Goal: Find contact information: Find contact information

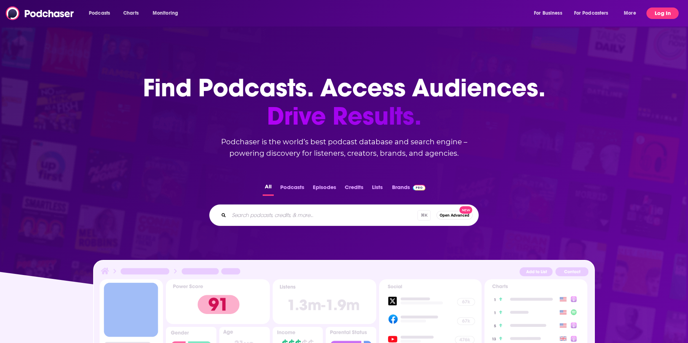
click at [516, 18] on button "Log In" at bounding box center [663, 13] width 32 height 11
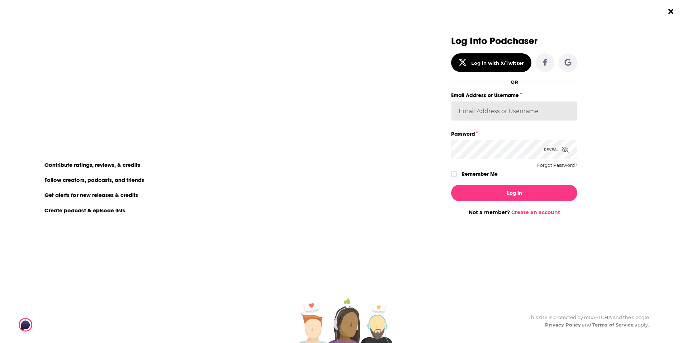
click at [511, 114] on input "Email Address or Username" at bounding box center [514, 110] width 126 height 19
type input "bbrmusicgroup"
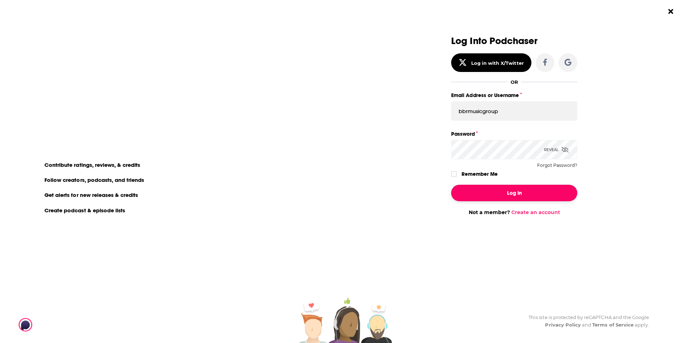
click at [507, 197] on button "Log In" at bounding box center [514, 193] width 126 height 16
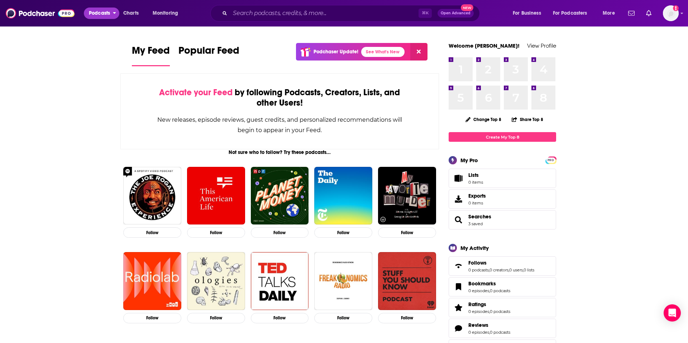
click at [102, 13] on span "Podcasts" at bounding box center [99, 13] width 21 height 10
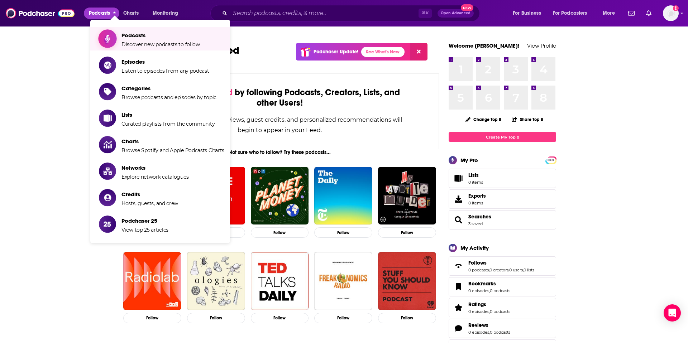
click at [144, 41] on span "Podcasts Discover new podcasts to follow" at bounding box center [161, 39] width 79 height 18
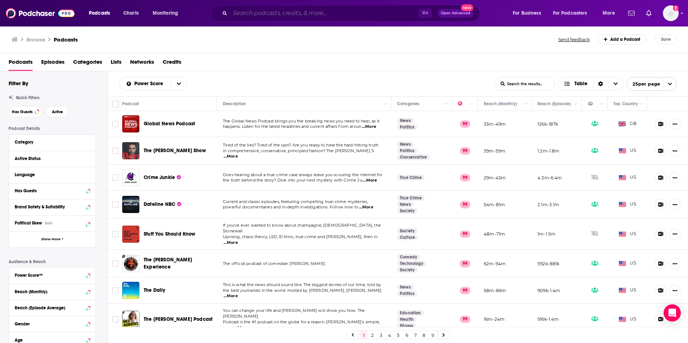
click at [317, 14] on input "Search podcasts, credits, & more..." at bounding box center [324, 13] width 189 height 11
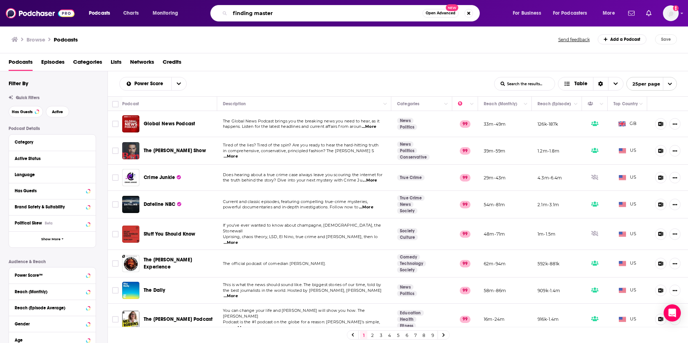
type input "finding mastery"
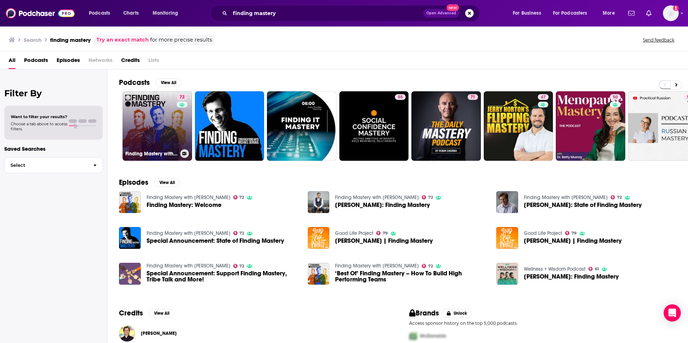
click at [153, 108] on link "72 Finding Mastery with Dr. Michael Gervais" at bounding box center [158, 126] width 70 height 70
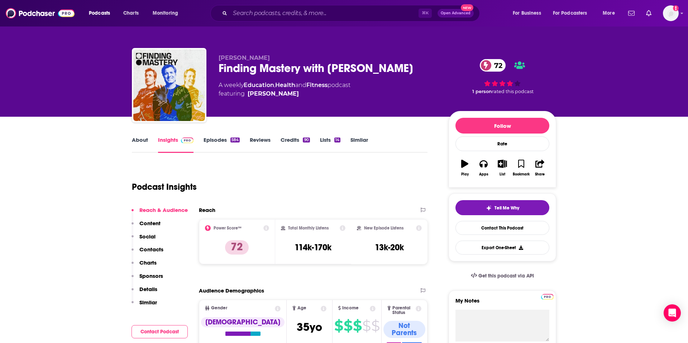
click at [144, 143] on link "About" at bounding box center [140, 145] width 16 height 16
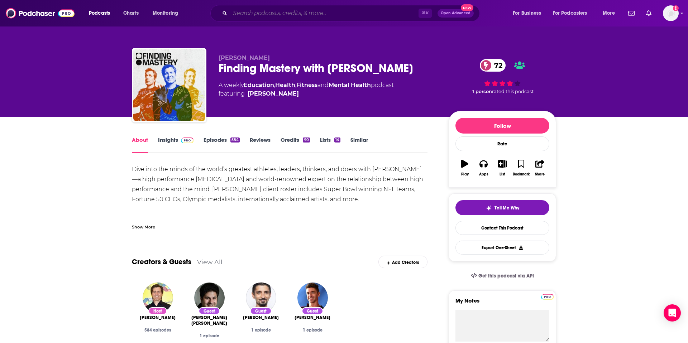
click at [271, 10] on input "Search podcasts, credits, & more..." at bounding box center [324, 13] width 189 height 11
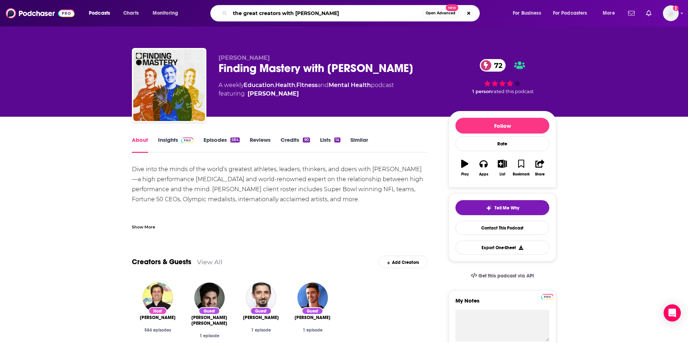
type input "the great creators with guy raz"
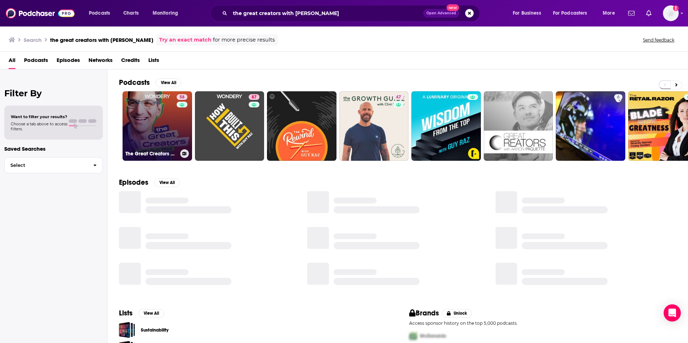
click at [149, 107] on link "58 The Great Creators with Guy Raz" at bounding box center [158, 126] width 70 height 70
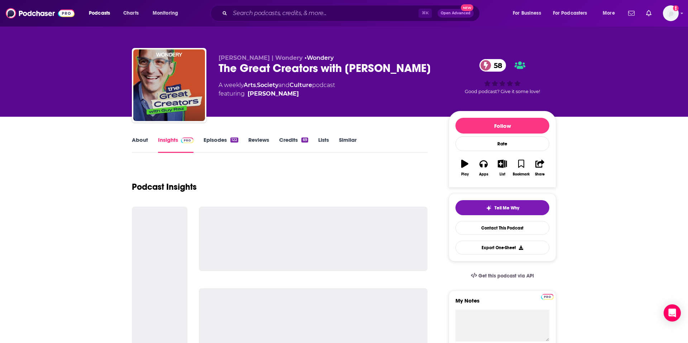
click at [142, 142] on link "About" at bounding box center [140, 145] width 16 height 16
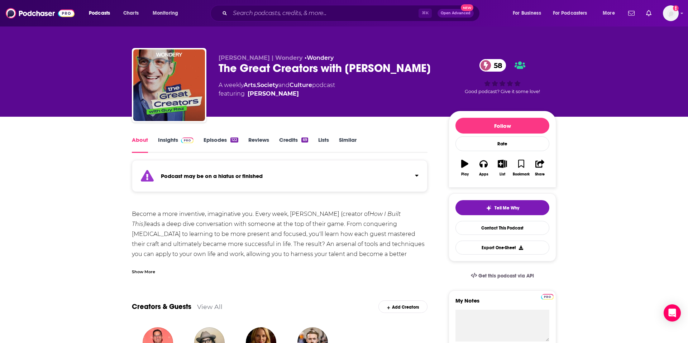
click at [224, 141] on link "Episodes 122" at bounding box center [221, 145] width 35 height 16
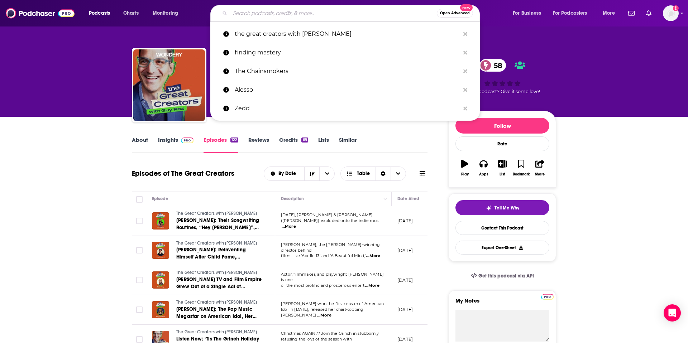
click at [326, 13] on input "Search podcasts, credits, & more..." at bounding box center [333, 13] width 207 height 11
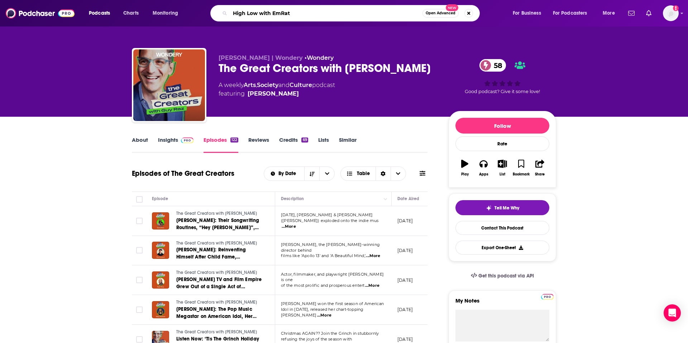
type input "High Low with EmRata"
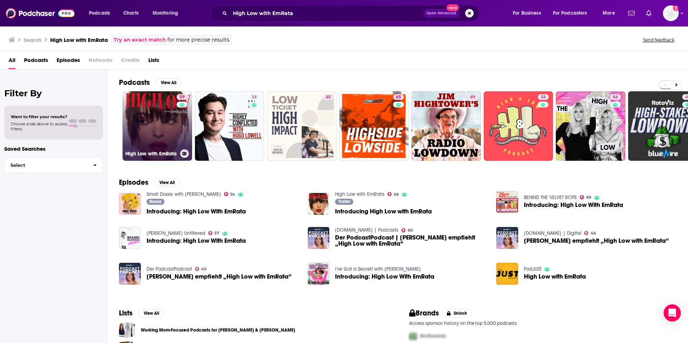
click at [156, 126] on link "59 High Low with EmRata" at bounding box center [158, 126] width 70 height 70
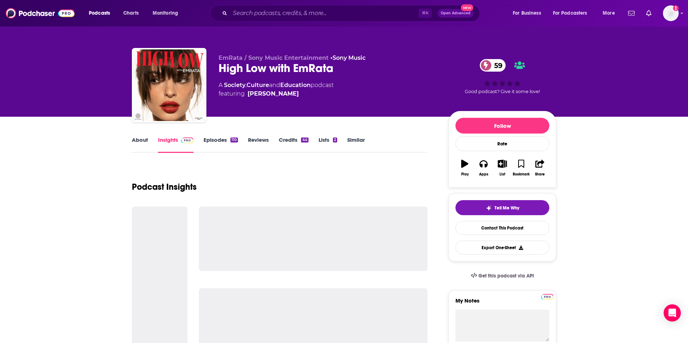
click at [224, 137] on link "Episodes 110" at bounding box center [221, 145] width 34 height 16
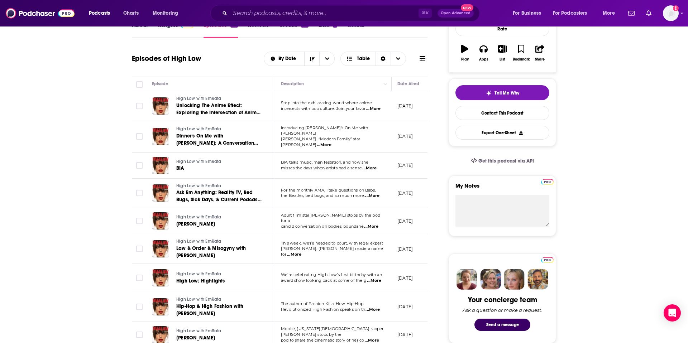
scroll to position [101, 0]
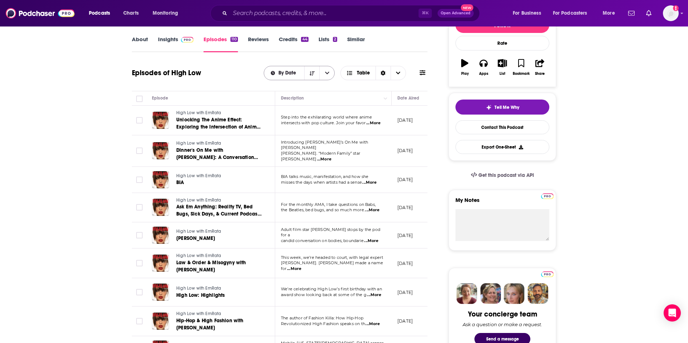
click at [286, 75] on span "By Date" at bounding box center [289, 73] width 20 height 5
click at [291, 88] on span "By Date" at bounding box center [303, 86] width 51 height 4
click at [287, 13] on input "Search podcasts, credits, & more..." at bounding box center [324, 13] width 189 height 11
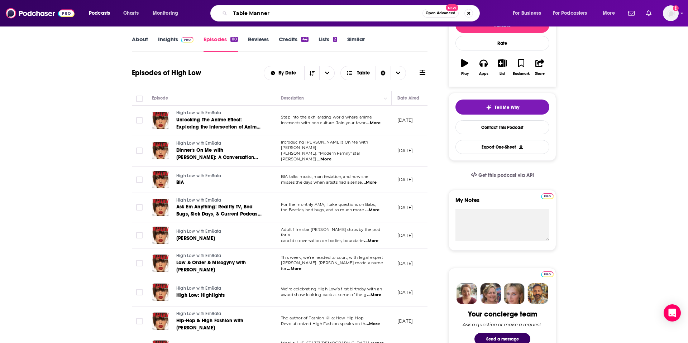
type input "Table Manners"
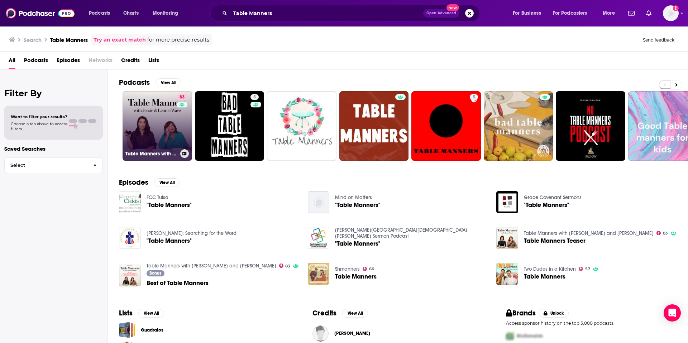
click at [146, 131] on link "83 Table Manners with [PERSON_NAME] and [PERSON_NAME]" at bounding box center [158, 126] width 70 height 70
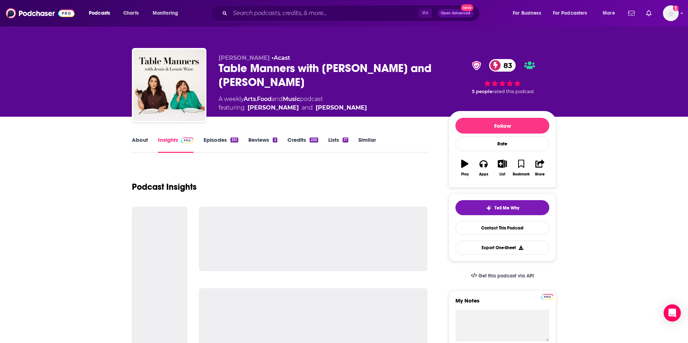
click at [229, 139] on link "Episodes 351" at bounding box center [221, 145] width 35 height 16
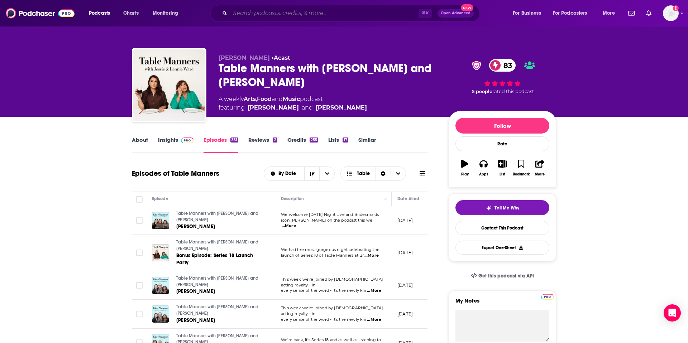
click at [313, 13] on input "Search podcasts, credits, & more..." at bounding box center [324, 13] width 189 height 11
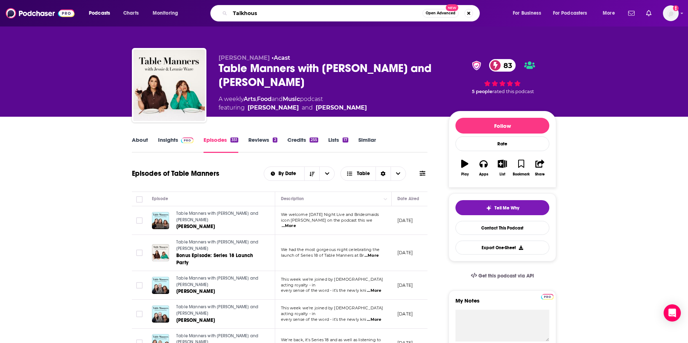
type input "Talkhouse"
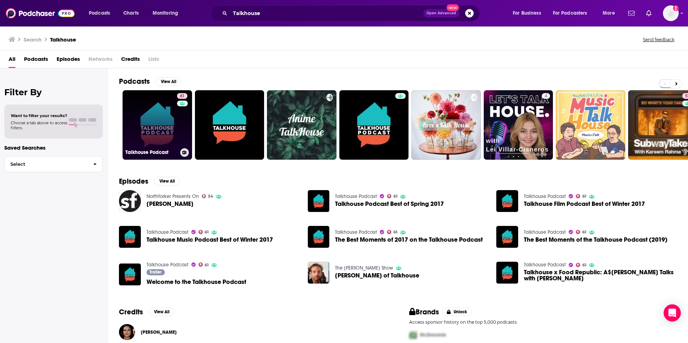
click at [157, 125] on link "61 Talkhouse Podcast" at bounding box center [158, 125] width 70 height 70
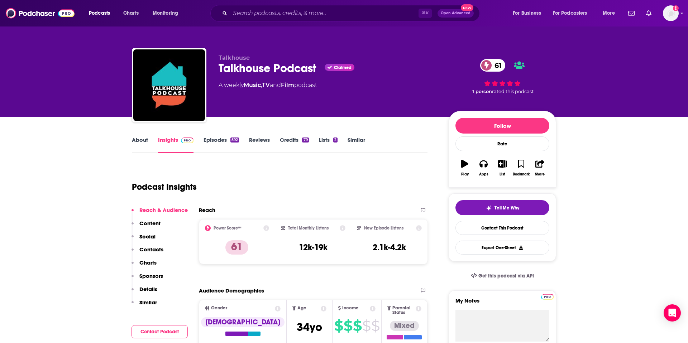
click at [224, 143] on link "Episodes 592" at bounding box center [221, 145] width 35 height 16
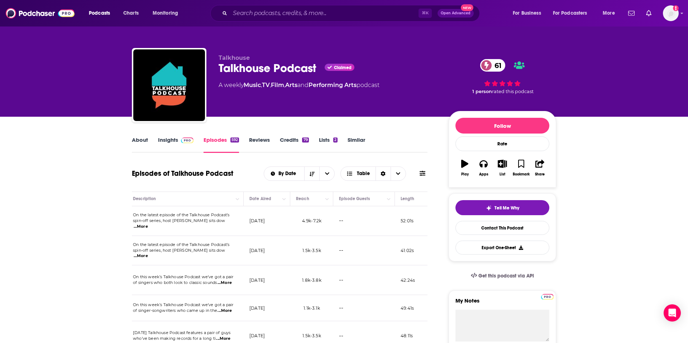
scroll to position [0, 149]
click at [293, 19] on input "Search podcasts, credits, & more..." at bounding box center [324, 13] width 189 height 11
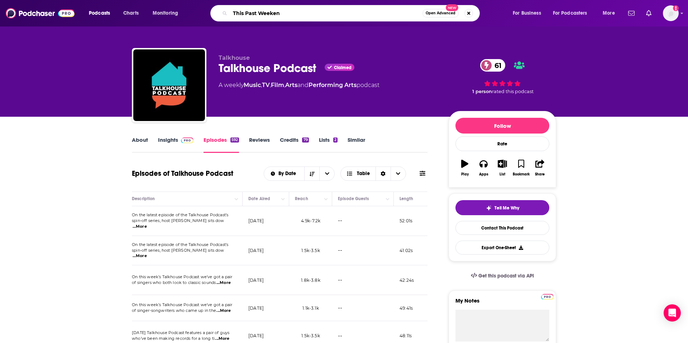
type input "This Past Weekend"
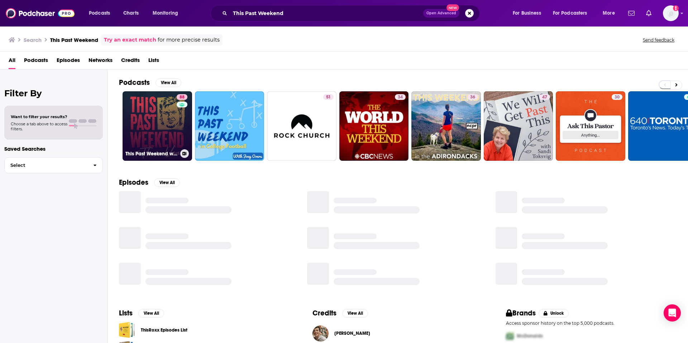
click at [163, 118] on link "88 This Past Weekend w/ [PERSON_NAME]" at bounding box center [158, 126] width 70 height 70
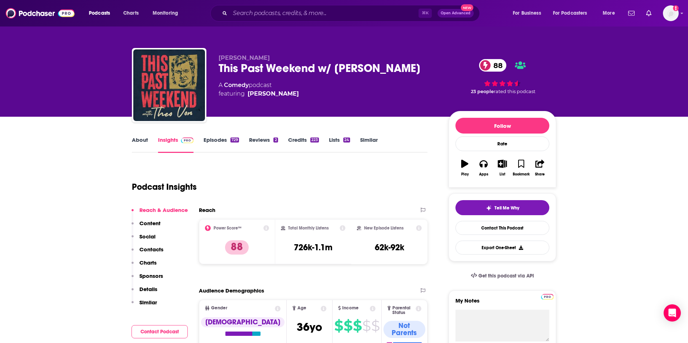
click at [231, 142] on div "729" at bounding box center [235, 140] width 9 height 5
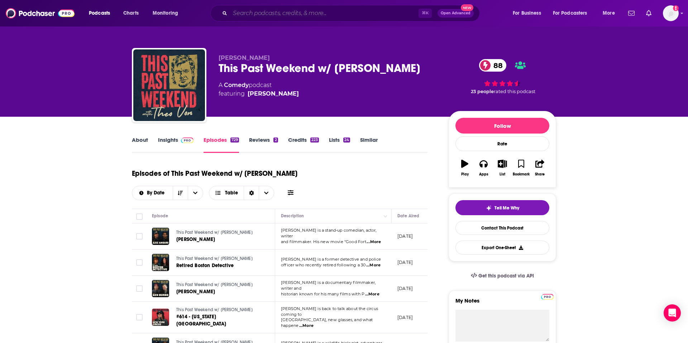
click at [316, 14] on input "Search podcasts, credits, & more..." at bounding box center [324, 13] width 189 height 11
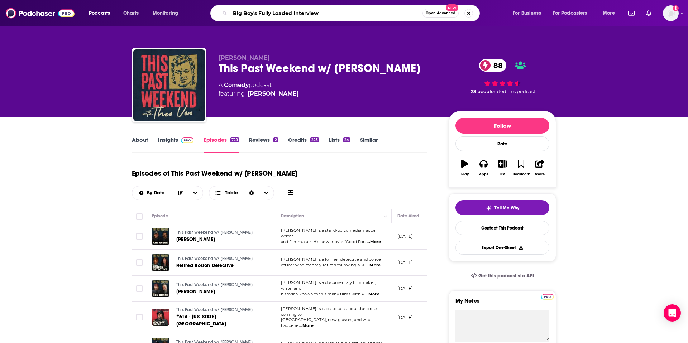
type input "Big Boy's Fully Loaded Interviews"
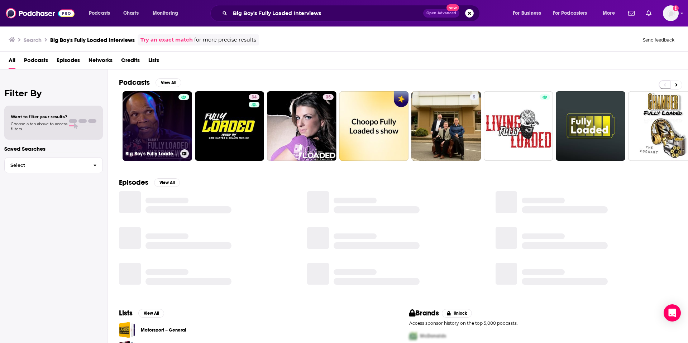
click at [176, 133] on link "Big Boy's Fully Loaded Interviews" at bounding box center [158, 126] width 70 height 70
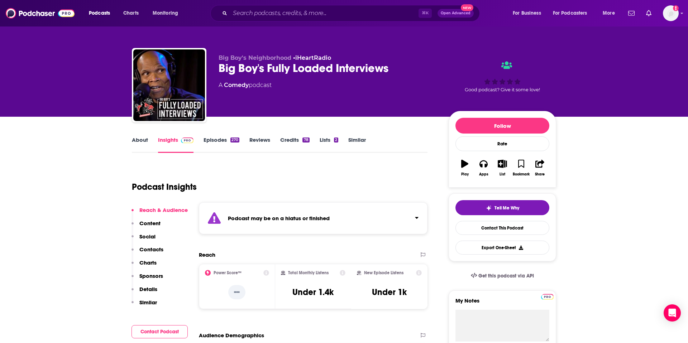
click at [218, 144] on link "Episodes 270" at bounding box center [222, 145] width 36 height 16
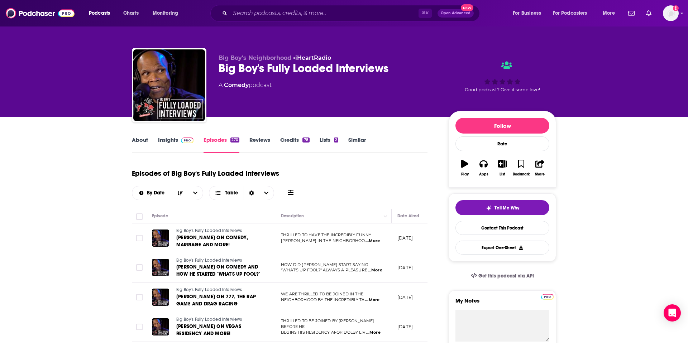
scroll to position [0, 24]
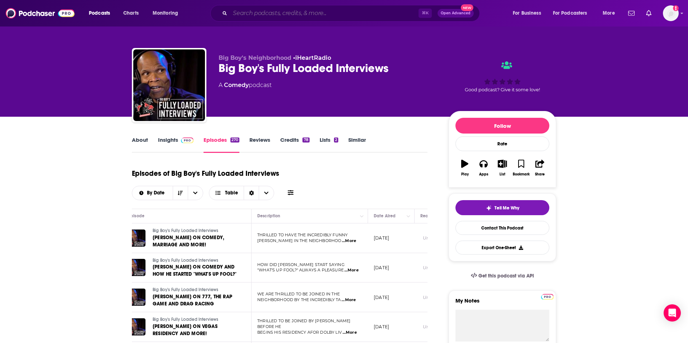
click at [320, 15] on input "Search podcasts, credits, & more..." at bounding box center [324, 13] width 189 height 11
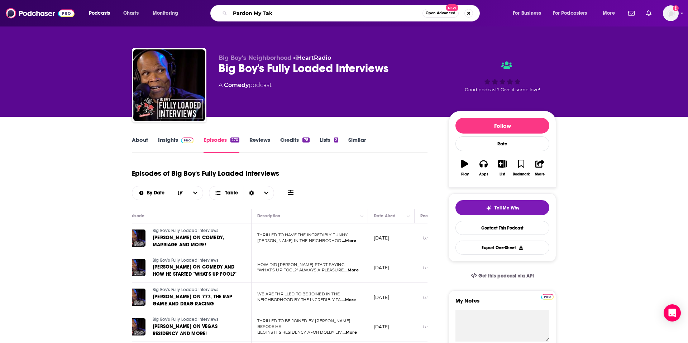
type input "Pardon My Take"
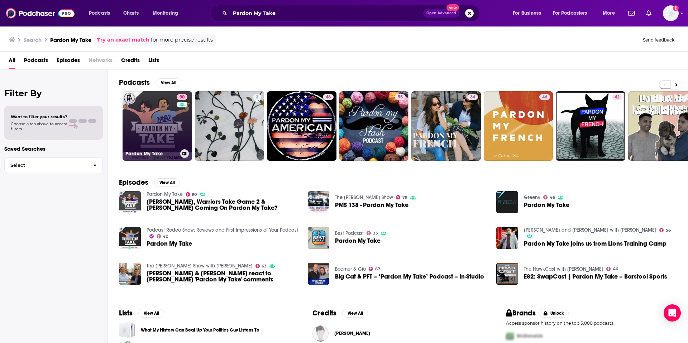
click at [162, 126] on link "90 Pardon My Take" at bounding box center [158, 126] width 70 height 70
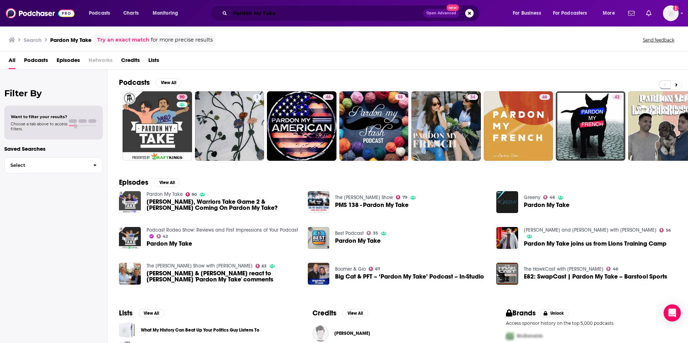
click at [335, 13] on input "Pardon My Take" at bounding box center [326, 13] width 193 height 11
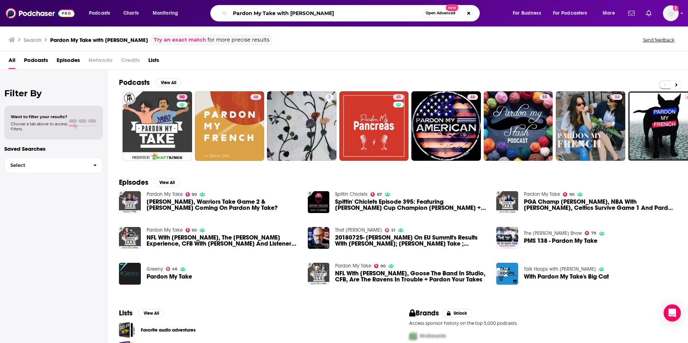
drag, startPoint x: 332, startPoint y: 13, endPoint x: 276, endPoint y: 11, distance: 56.0
click at [276, 11] on input "Pardon My Take with john summit" at bounding box center [326, 13] width 193 height 11
type input "Pardon My Take John Summit"
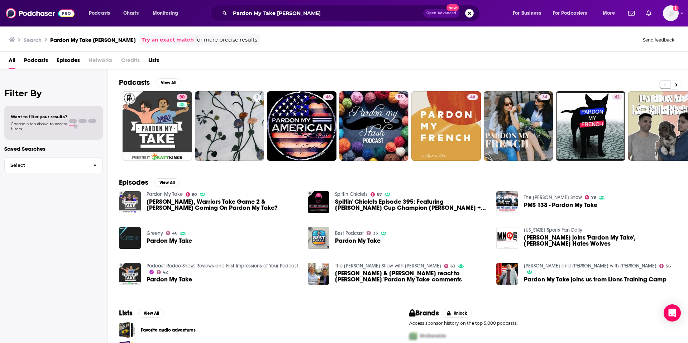
click at [185, 200] on span "Paul Bissonnette, Warriors Take Game 2 & Lebron Coming On Pardon My Take?" at bounding box center [223, 205] width 153 height 12
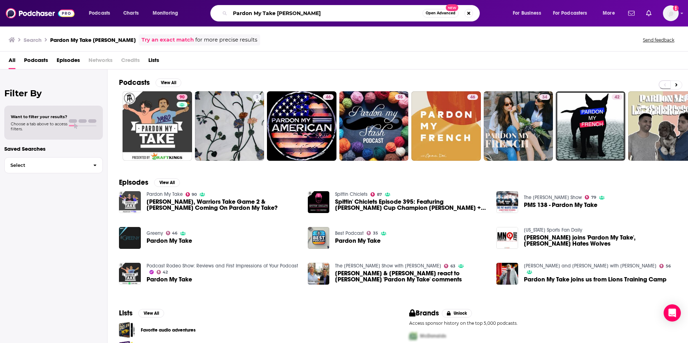
drag, startPoint x: 323, startPoint y: 11, endPoint x: 263, endPoint y: 11, distance: 59.9
click at [263, 11] on input "Pardon My Take John Summit" at bounding box center [326, 13] width 193 height 11
click at [270, 11] on input "Pardon My Take John Summit" at bounding box center [326, 13] width 193 height 11
drag, startPoint x: 277, startPoint y: 13, endPoint x: 226, endPoint y: 13, distance: 50.9
click at [226, 13] on div "Pardon My Take John Summit Open Advanced New" at bounding box center [345, 13] width 270 height 16
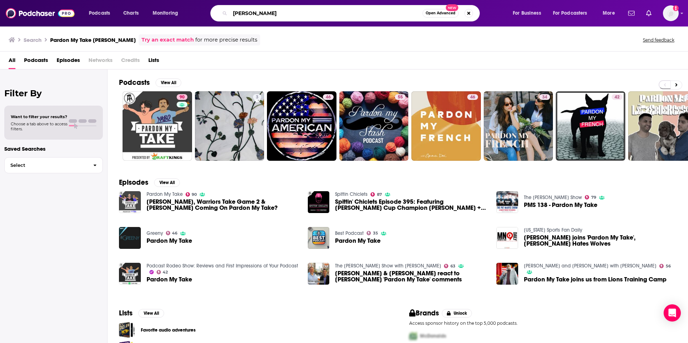
type input "John Summit"
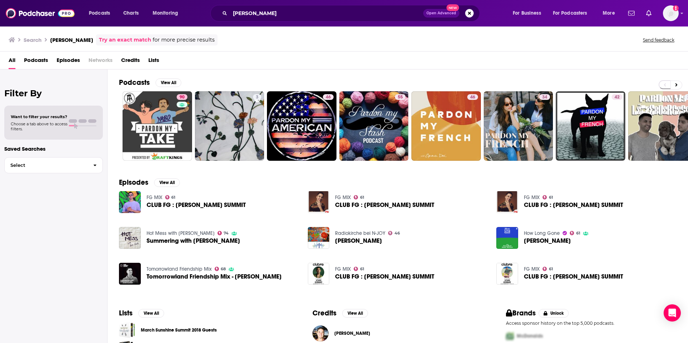
click at [67, 40] on h3 "John Summit" at bounding box center [71, 40] width 43 height 7
click at [382, 12] on input "John Summit" at bounding box center [326, 13] width 193 height 11
click at [30, 14] on img at bounding box center [40, 13] width 69 height 14
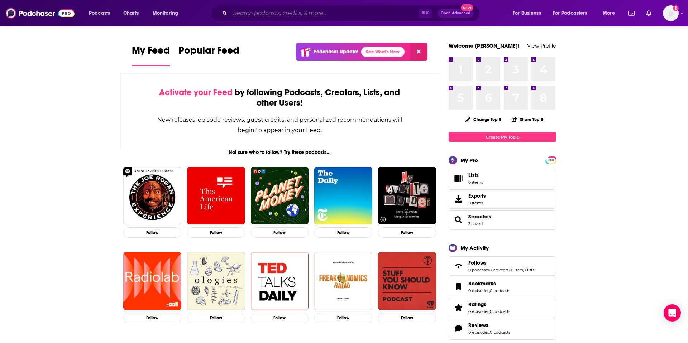
click at [277, 16] on input "Search podcasts, credits, & more..." at bounding box center [324, 13] width 189 height 11
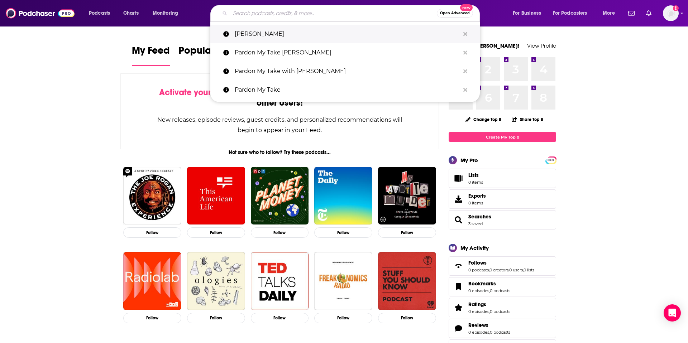
click at [275, 37] on p "John Summit" at bounding box center [347, 34] width 225 height 19
type input "John Summit"
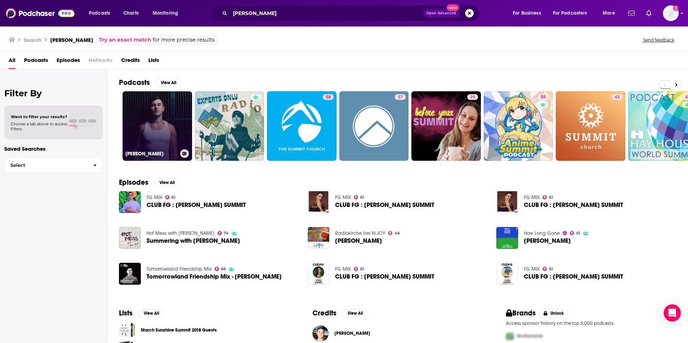
click at [152, 126] on link "John Summit" at bounding box center [158, 126] width 70 height 70
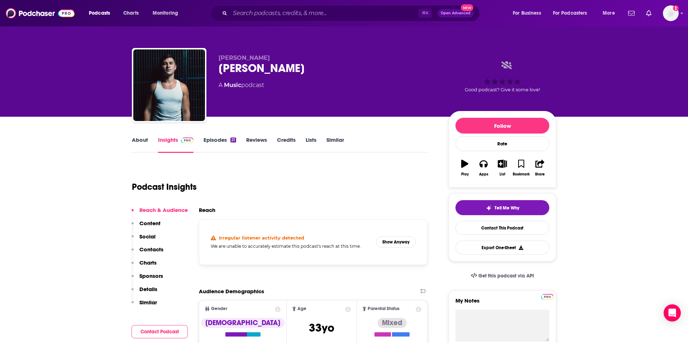
click at [227, 143] on link "Episodes 21" at bounding box center [220, 145] width 33 height 16
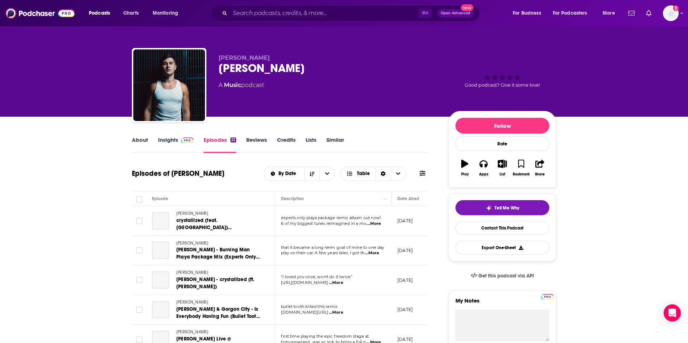
click at [287, 141] on link "Credits" at bounding box center [286, 145] width 19 height 16
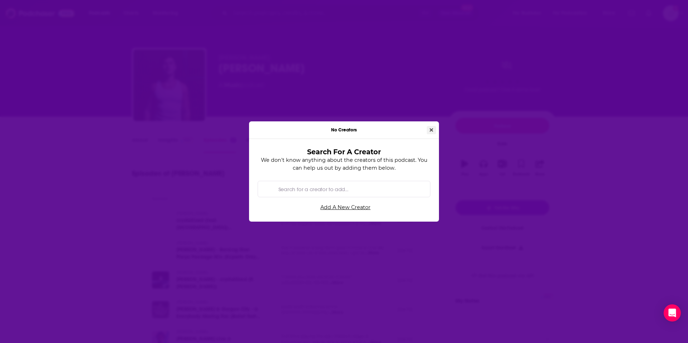
click at [431, 130] on icon "Close" at bounding box center [432, 130] width 4 height 4
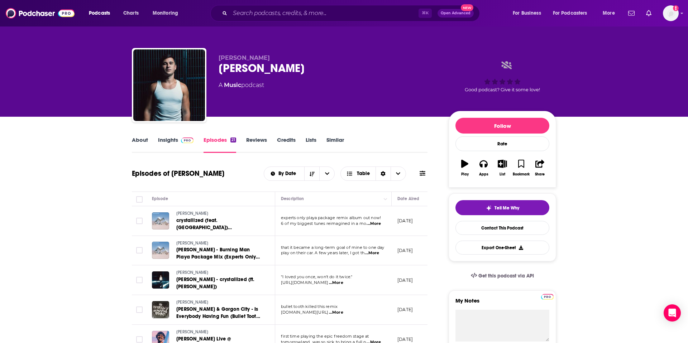
click at [289, 143] on link "Credits" at bounding box center [286, 145] width 19 height 16
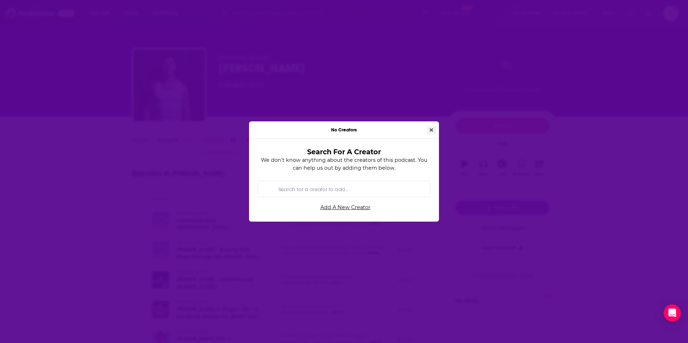
click at [431, 130] on icon "Close" at bounding box center [432, 130] width 4 height 4
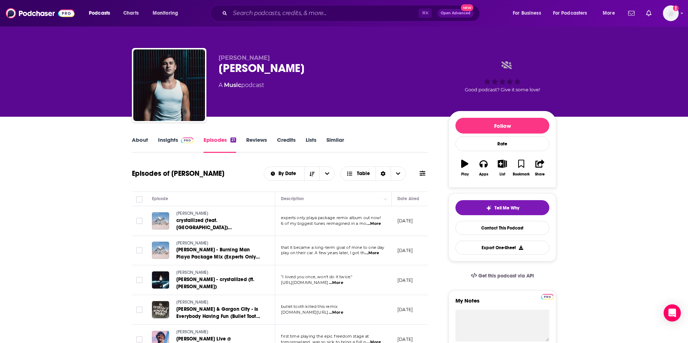
click at [290, 140] on link "Credits" at bounding box center [286, 145] width 19 height 16
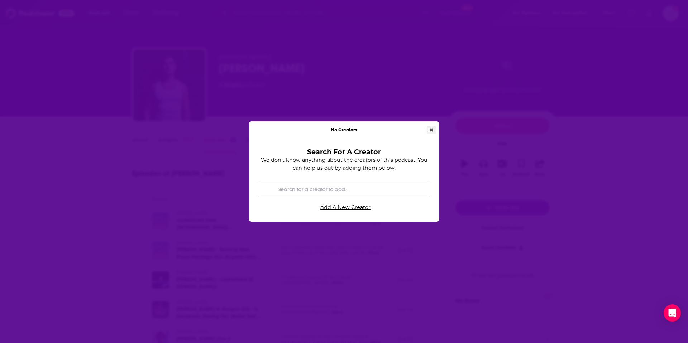
click at [431, 128] on icon "Close" at bounding box center [432, 130] width 4 height 5
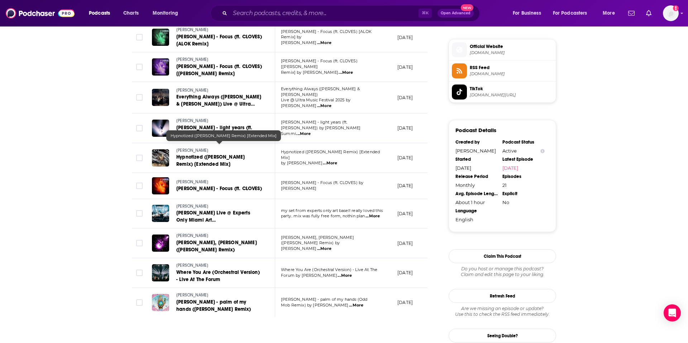
scroll to position [616, 0]
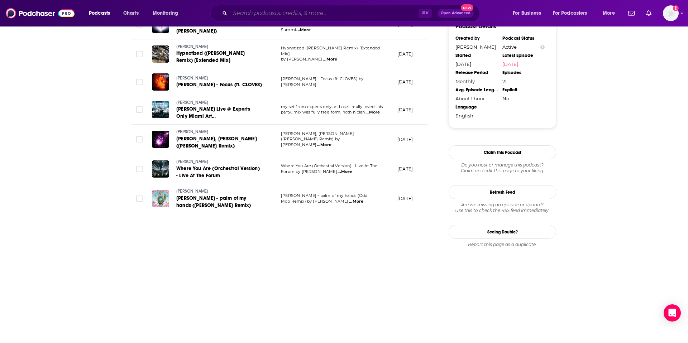
click at [289, 14] on input "Search podcasts, credits, & more..." at bounding box center [324, 13] width 189 height 11
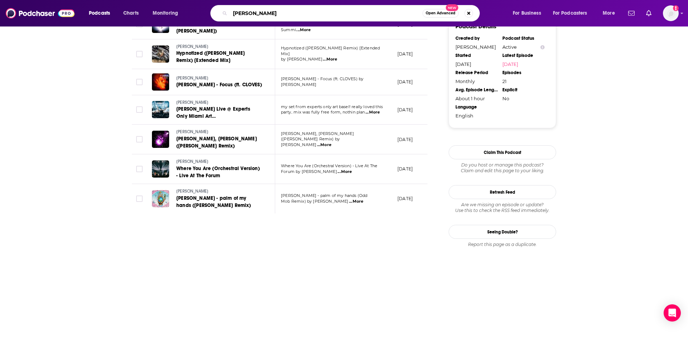
type input "[PERSON_NAME] Show"
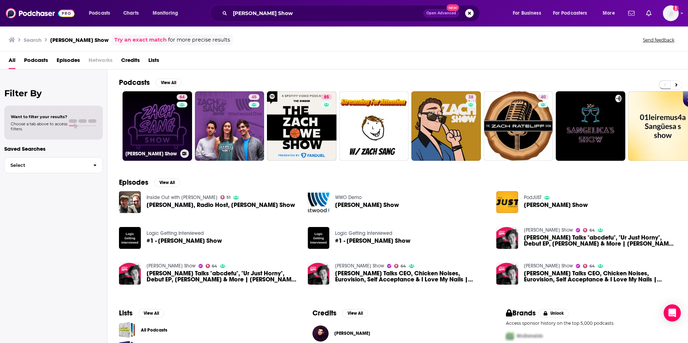
click at [151, 123] on link "64 Zach Sang Show" at bounding box center [158, 126] width 70 height 70
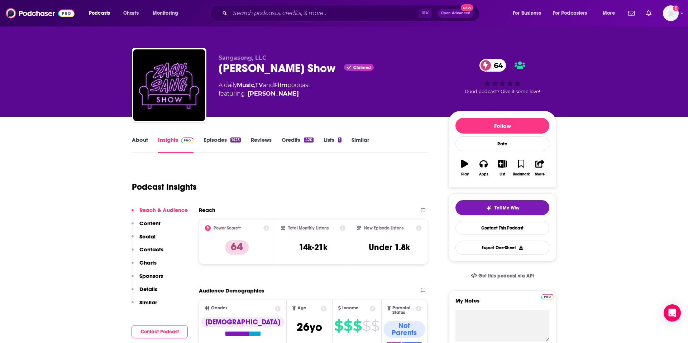
click at [222, 138] on link "Episodes 1423" at bounding box center [222, 145] width 37 height 16
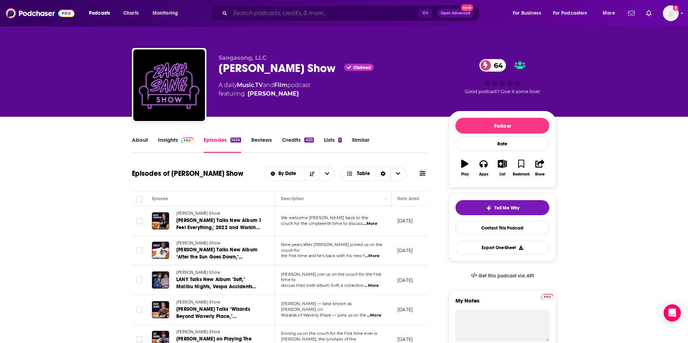
click at [280, 15] on input "Search podcasts, credits, & more..." at bounding box center [324, 13] width 189 height 11
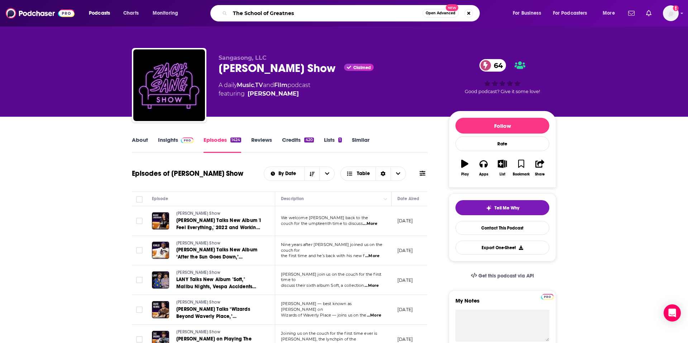
type input "The School of Greatness"
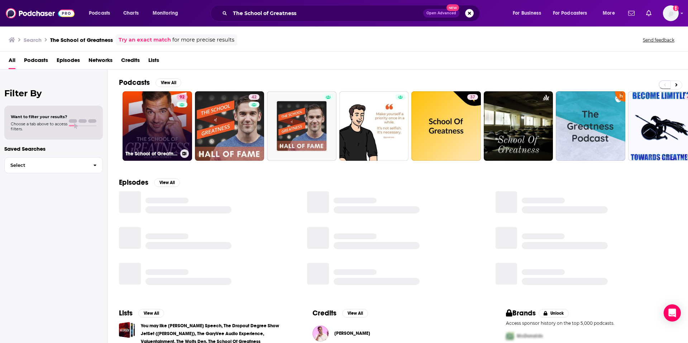
click at [162, 127] on link "92 The School of Greatness" at bounding box center [158, 126] width 70 height 70
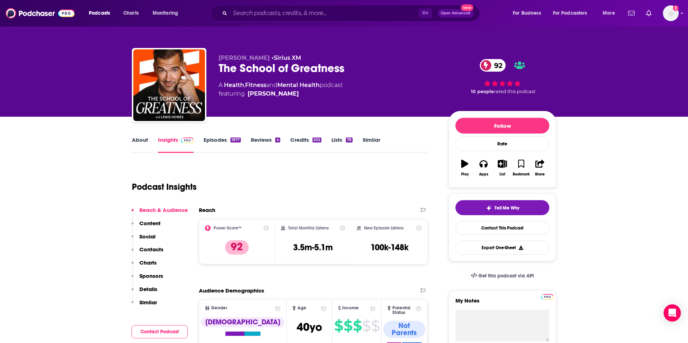
click at [223, 144] on link "Episodes 1877" at bounding box center [222, 145] width 37 height 16
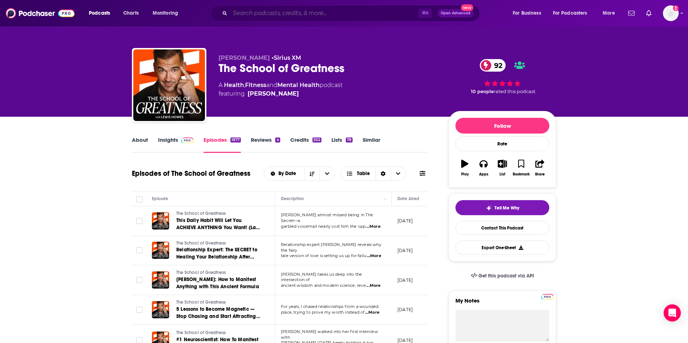
click at [311, 12] on input "Search podcasts, credits, & more..." at bounding box center [324, 13] width 189 height 11
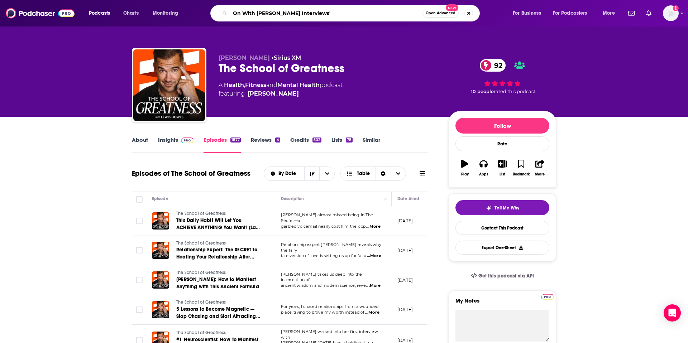
type input "On With [PERSON_NAME] Interviews"
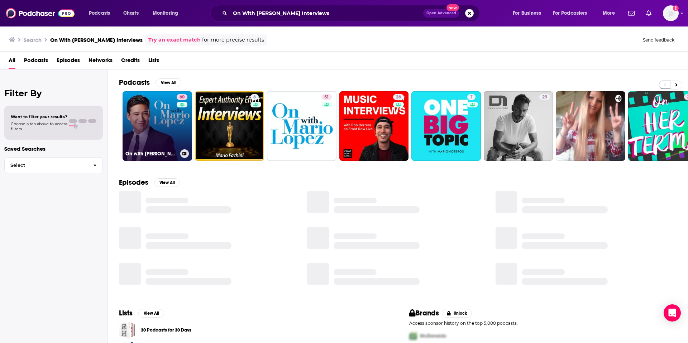
click at [170, 129] on link "60 On with [PERSON_NAME] Interviews" at bounding box center [158, 126] width 70 height 70
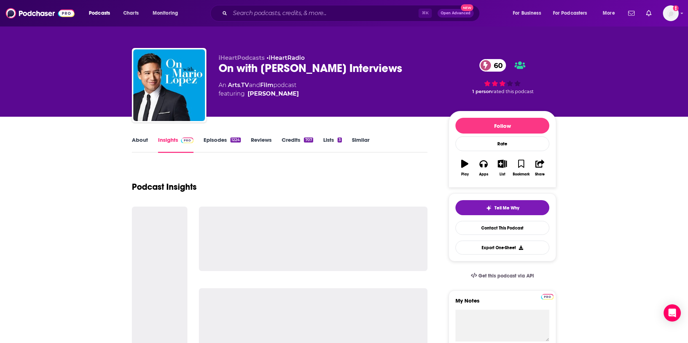
click at [233, 141] on div "1224" at bounding box center [236, 140] width 10 height 5
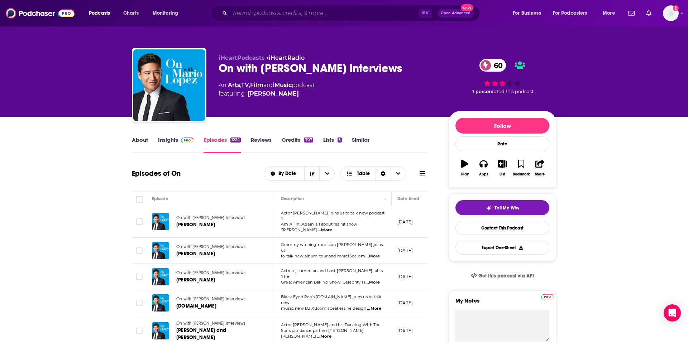
click at [294, 12] on input "Search podcasts, credits, & more..." at bounding box center [324, 13] width 189 height 11
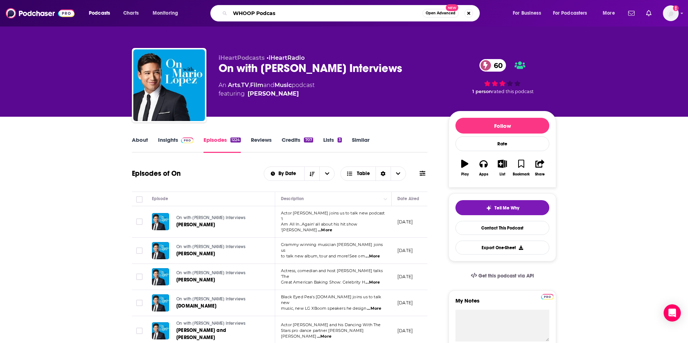
type input "WHOOP Podcast"
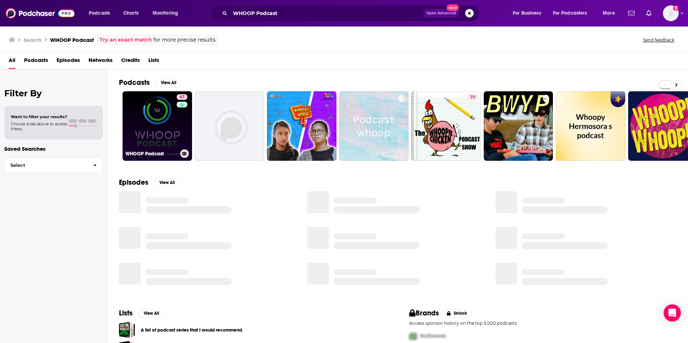
click at [159, 135] on link "67 WHOOP Podcast" at bounding box center [158, 126] width 70 height 70
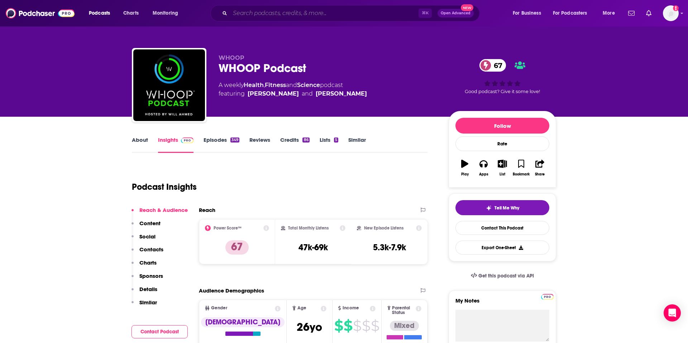
click at [327, 13] on input "Search podcasts, credits, & more..." at bounding box center [324, 13] width 189 height 11
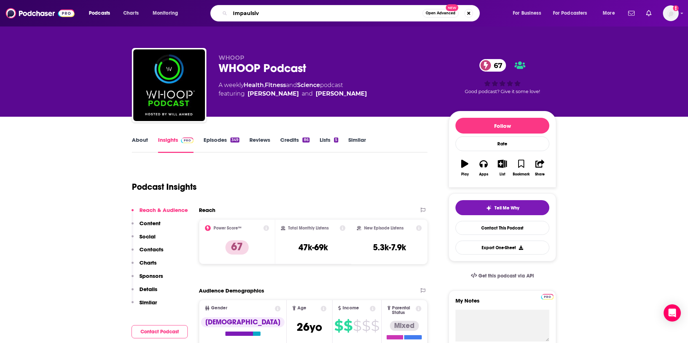
type input "Impaulsive"
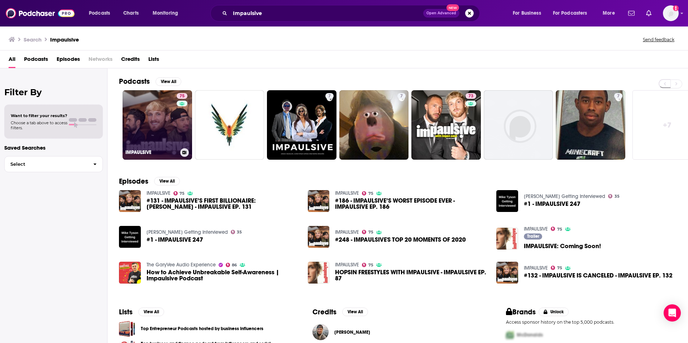
click at [171, 124] on link "75 IMPAULSIVE" at bounding box center [158, 125] width 70 height 70
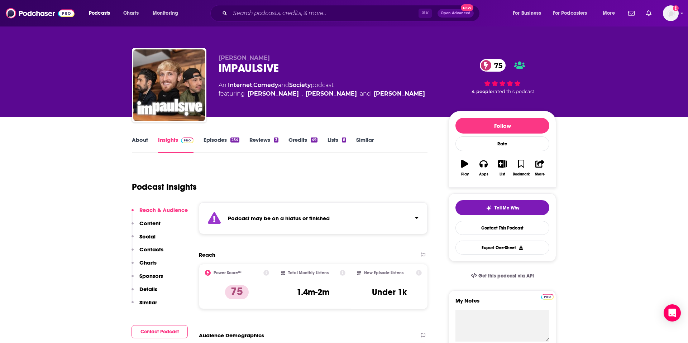
click at [227, 142] on link "Episodes 254" at bounding box center [222, 145] width 36 height 16
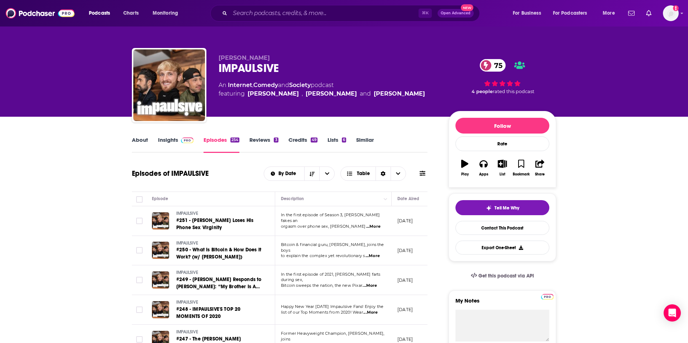
click at [148, 144] on link "About" at bounding box center [140, 145] width 16 height 16
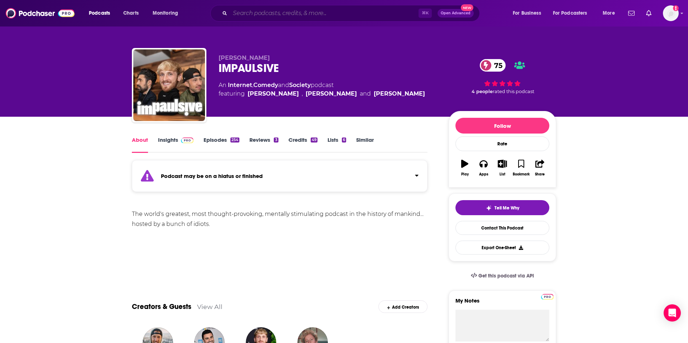
click at [297, 14] on input "Search podcasts, credits, & more..." at bounding box center [324, 13] width 189 height 11
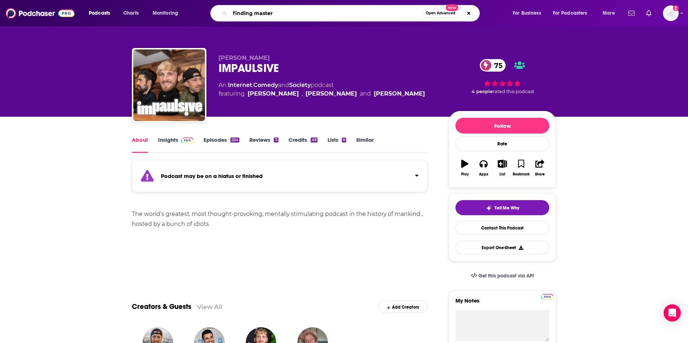
type input "finding mastery"
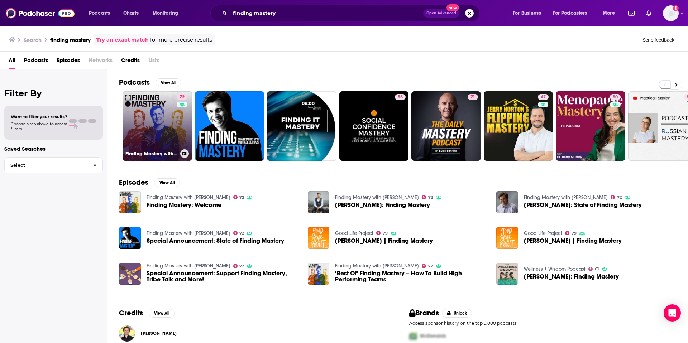
click at [155, 129] on link "72 Finding Mastery with Dr. Michael Gervais" at bounding box center [158, 126] width 70 height 70
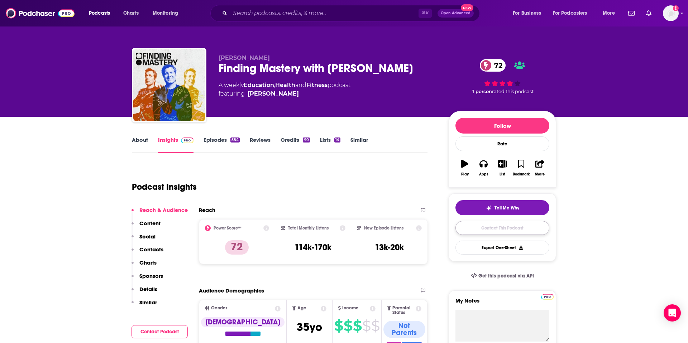
click at [503, 231] on link "Contact This Podcast" at bounding box center [503, 228] width 94 height 14
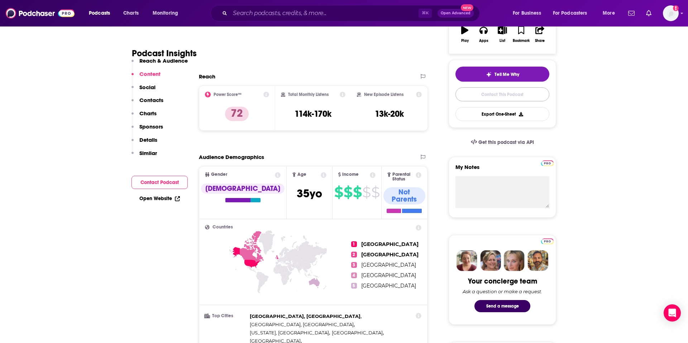
scroll to position [127, 0]
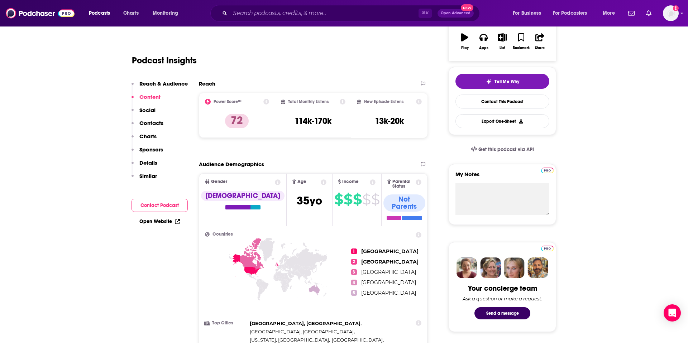
click at [156, 124] on p "Contacts" at bounding box center [151, 123] width 24 height 7
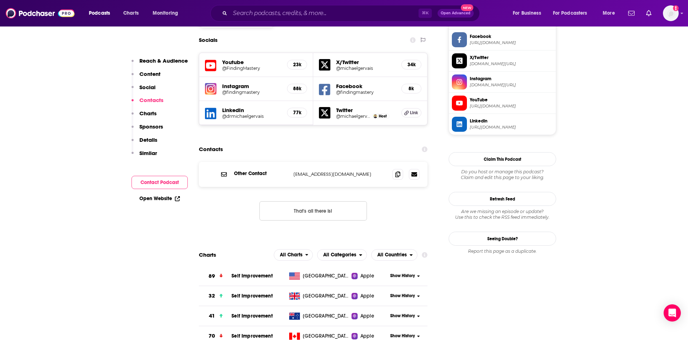
scroll to position [622, 0]
click at [291, 13] on input "Search podcasts, credits, & more..." at bounding box center [324, 13] width 189 height 11
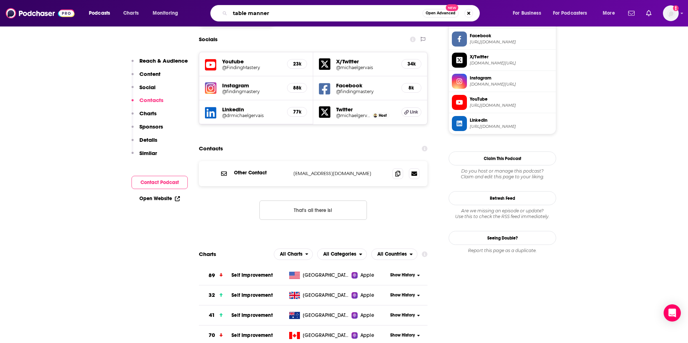
type input "table manners"
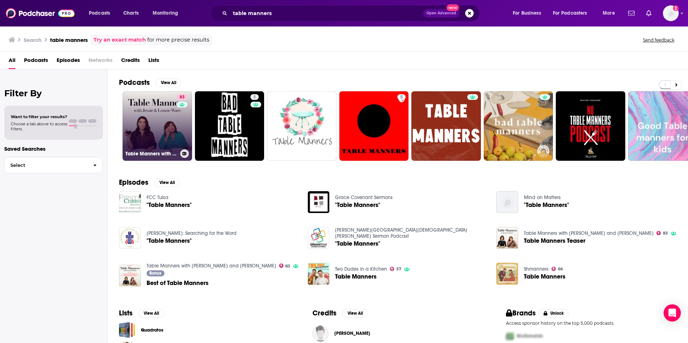
click at [161, 117] on link "83 Table Manners with [PERSON_NAME] and [PERSON_NAME]" at bounding box center [158, 126] width 70 height 70
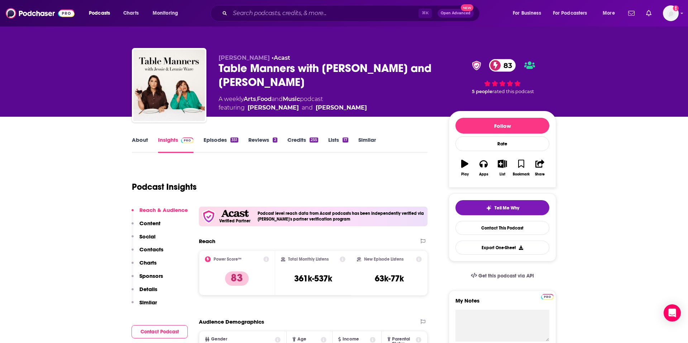
click at [154, 245] on p "Contacts" at bounding box center [151, 249] width 24 height 7
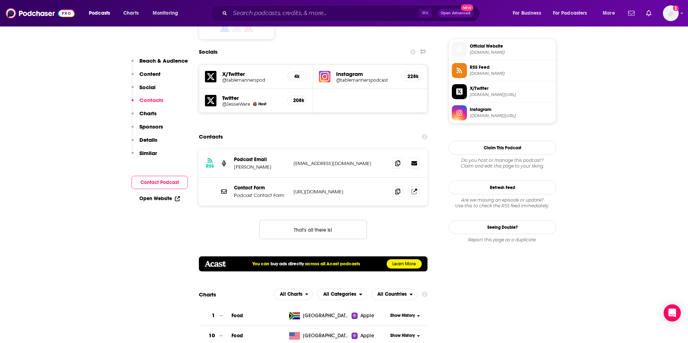
scroll to position [638, 0]
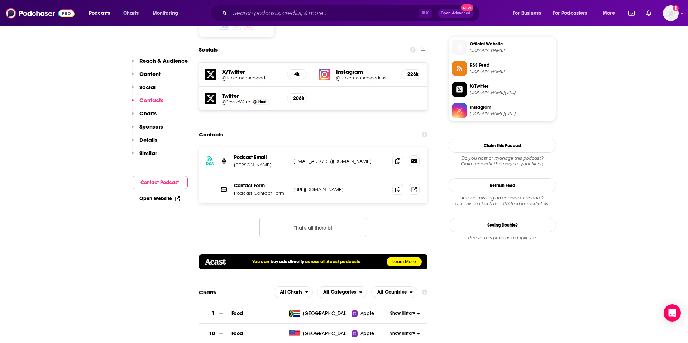
click at [414, 158] on icon at bounding box center [415, 161] width 6 height 6
click at [270, 218] on button "That's all there is!" at bounding box center [314, 227] width 108 height 19
click at [335, 147] on div "RSS Podcast Email Alice Williams info+4d1603d1-3c56-4f4d-a5b3-7611f87011a9@mg-e…" at bounding box center [313, 161] width 229 height 28
click at [399, 158] on icon at bounding box center [397, 161] width 5 height 6
click at [348, 187] on p "[URL][DOMAIN_NAME]" at bounding box center [340, 190] width 93 height 6
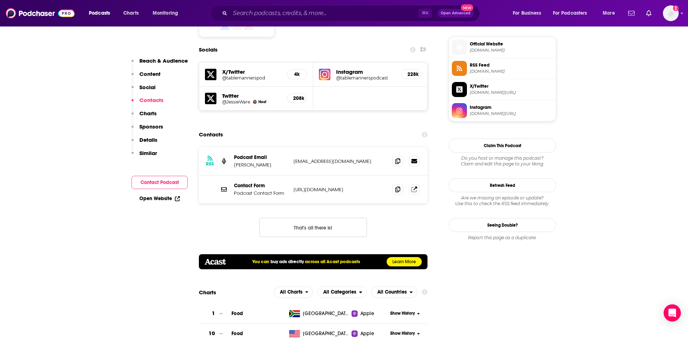
click at [351, 187] on p "[URL][DOMAIN_NAME]" at bounding box center [340, 190] width 93 height 6
click at [415, 186] on icon at bounding box center [415, 189] width 6 height 6
click at [290, 16] on input "Search podcasts, credits, & more..." at bounding box center [324, 13] width 189 height 11
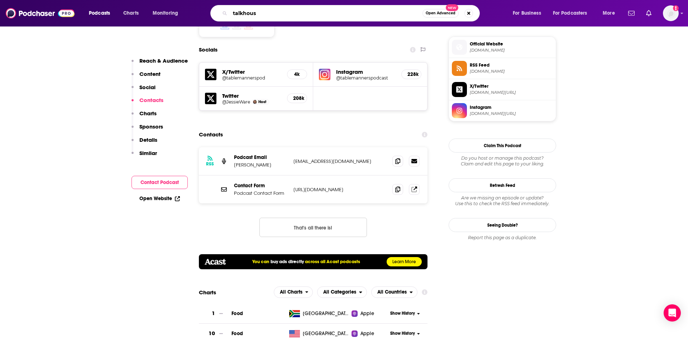
type input "talkhouse"
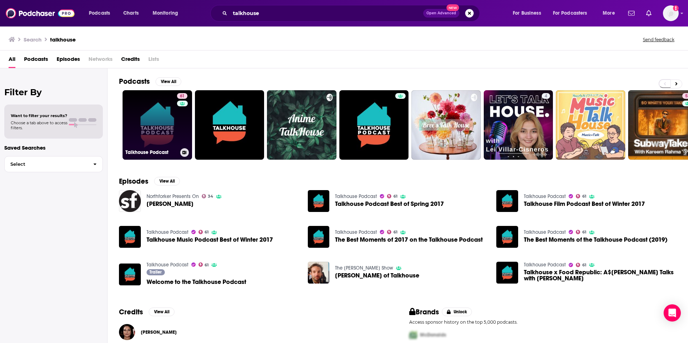
click at [174, 128] on link "61 Talkhouse Podcast" at bounding box center [158, 125] width 70 height 70
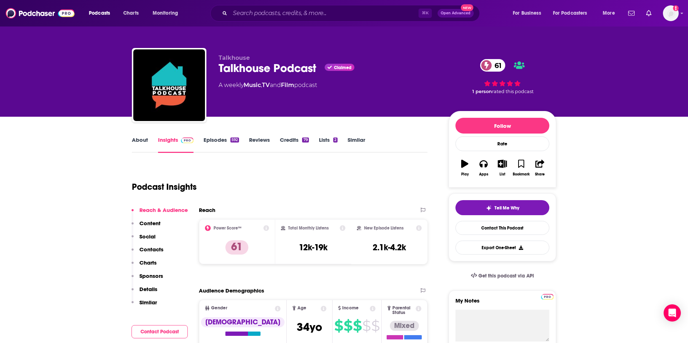
click at [152, 247] on p "Contacts" at bounding box center [151, 249] width 24 height 7
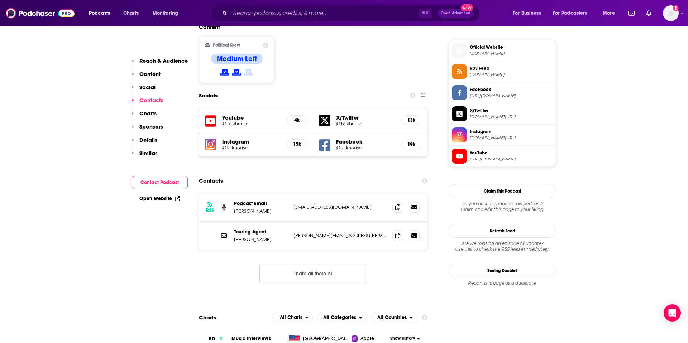
scroll to position [607, 0]
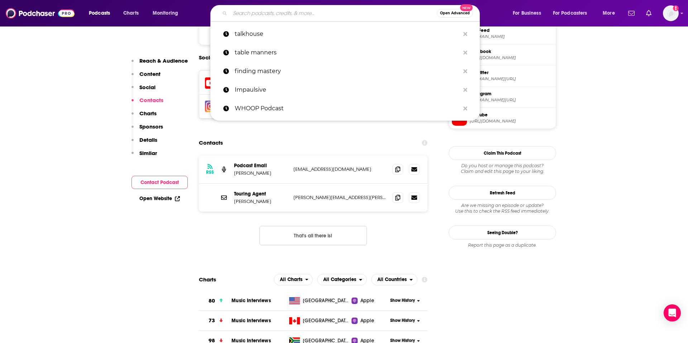
click at [300, 14] on input "Search podcasts, credits, & more..." at bounding box center [333, 13] width 207 height 11
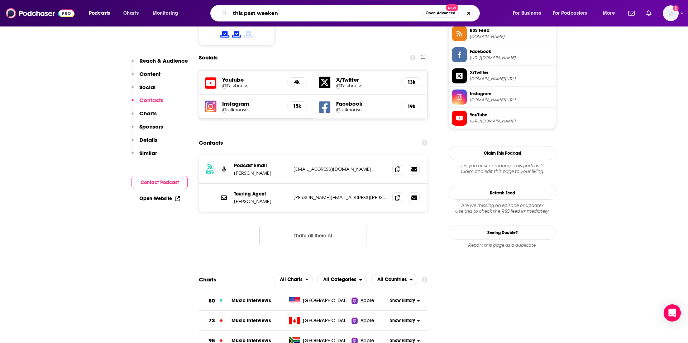
type input "this past weekend"
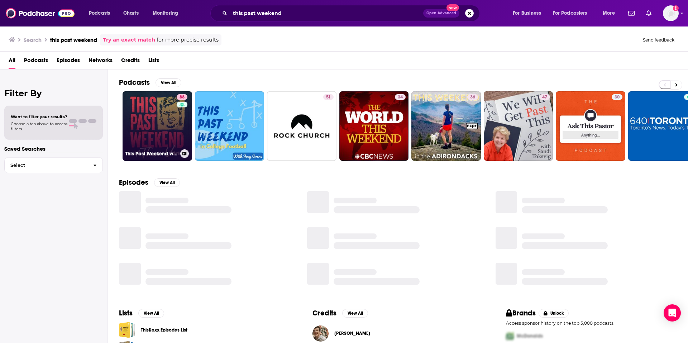
click at [155, 129] on link "88 This Past Weekend w/ [PERSON_NAME]" at bounding box center [158, 126] width 70 height 70
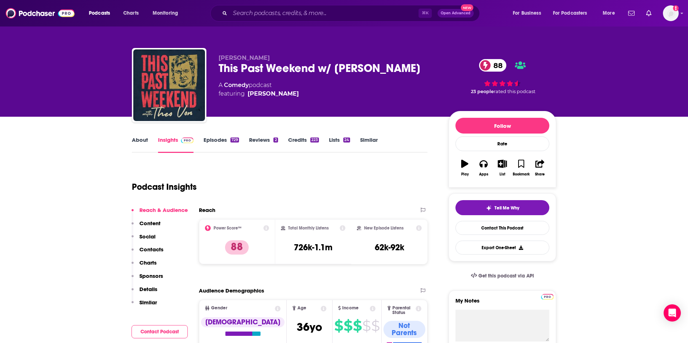
click at [153, 250] on p "Contacts" at bounding box center [151, 249] width 24 height 7
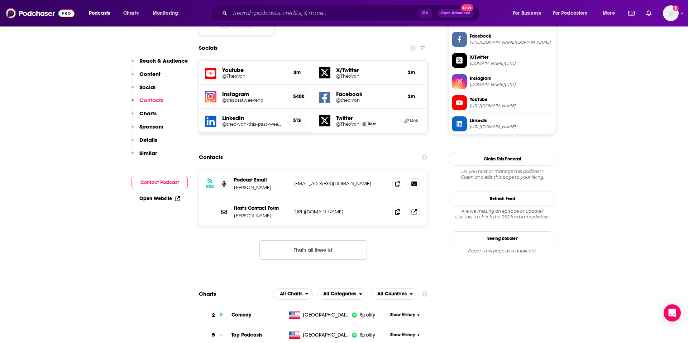
scroll to position [622, 0]
click at [414, 206] on link at bounding box center [414, 211] width 11 height 11
click at [417, 209] on icon at bounding box center [415, 212] width 6 height 6
click at [269, 13] on input "Search podcasts, credits, & more..." at bounding box center [324, 13] width 189 height 11
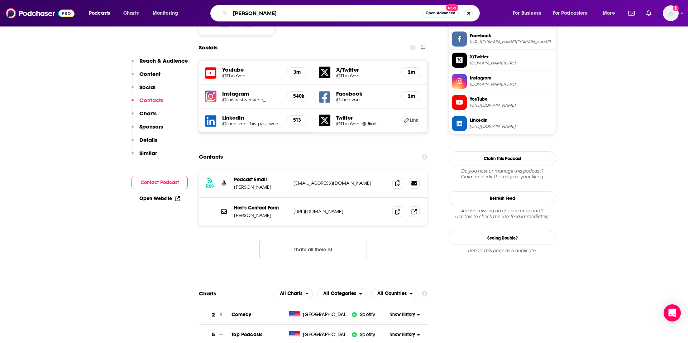
type input "[PERSON_NAME]"
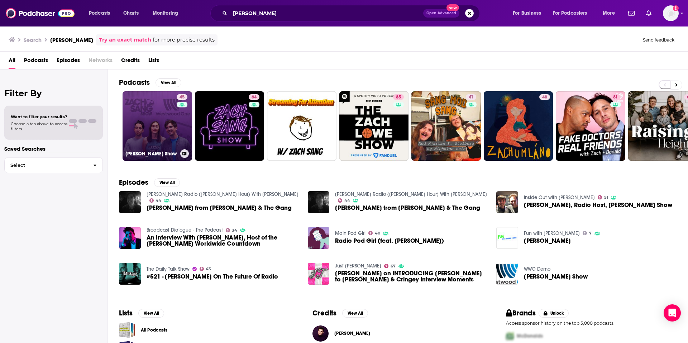
click at [149, 125] on link "45 [PERSON_NAME] Show" at bounding box center [158, 126] width 70 height 70
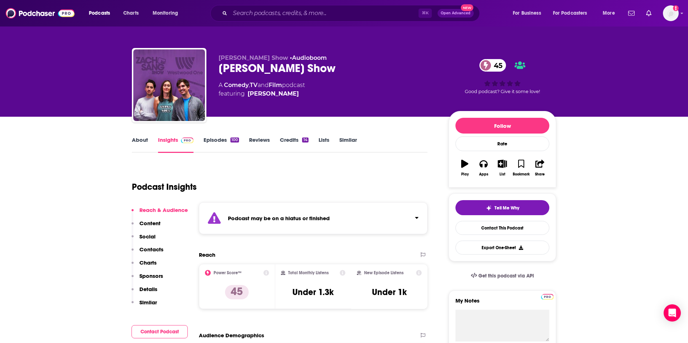
click at [155, 249] on p "Contacts" at bounding box center [151, 249] width 24 height 7
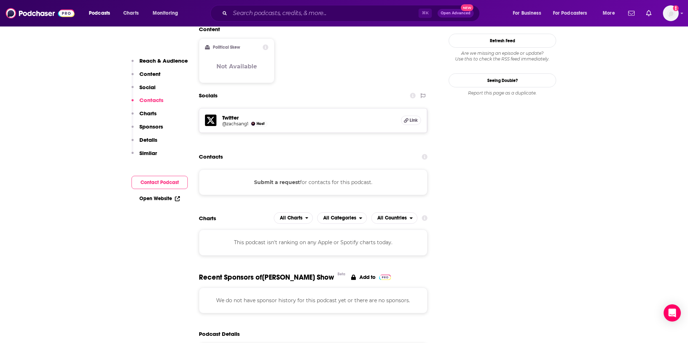
scroll to position [625, 0]
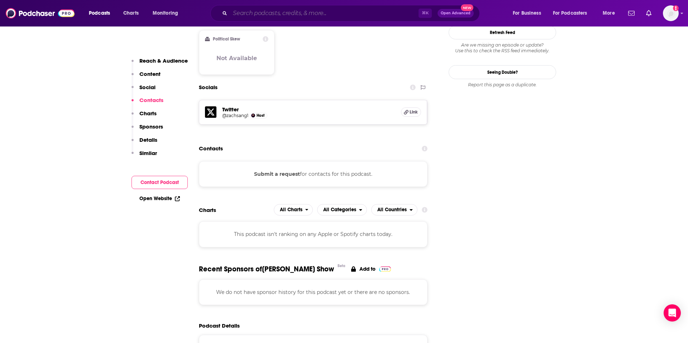
click at [294, 15] on input "Search podcasts, credits, & more..." at bounding box center [324, 13] width 189 height 11
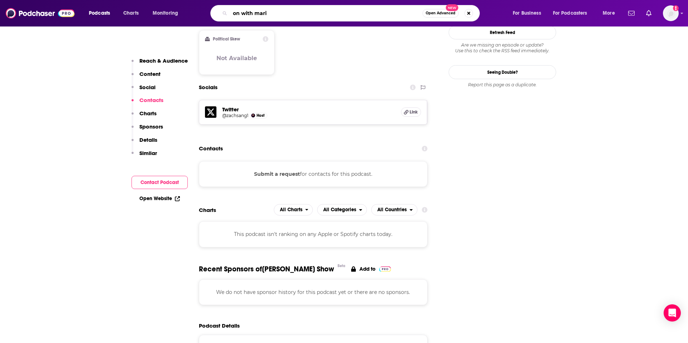
type input "on with [PERSON_NAME]"
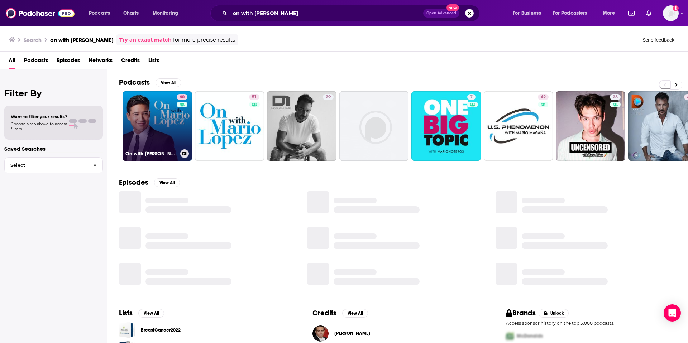
click at [163, 124] on link "60 On with [PERSON_NAME] Interviews" at bounding box center [158, 126] width 70 height 70
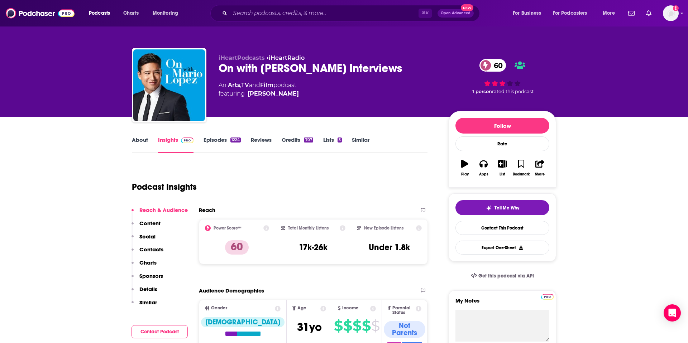
click at [155, 249] on p "Contacts" at bounding box center [151, 249] width 24 height 7
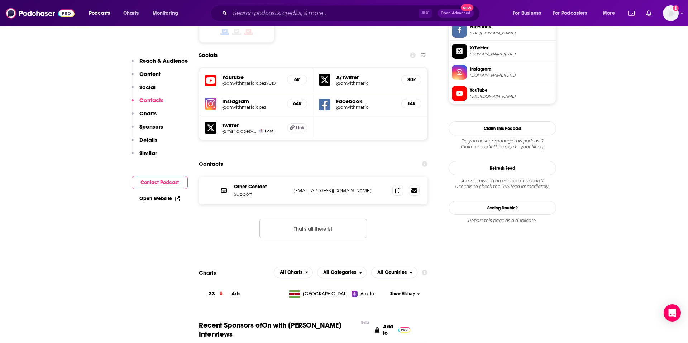
scroll to position [639, 0]
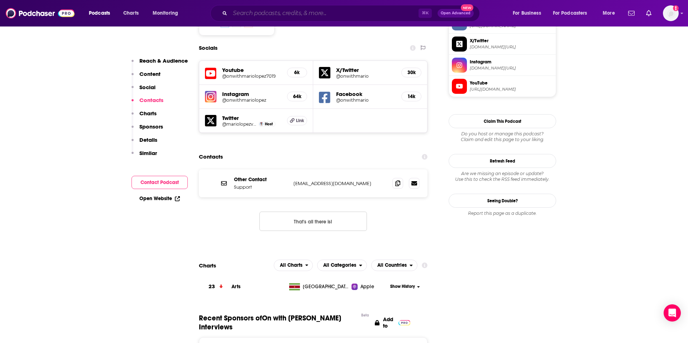
click at [275, 11] on input "Search podcasts, credits, & more..." at bounding box center [324, 13] width 189 height 11
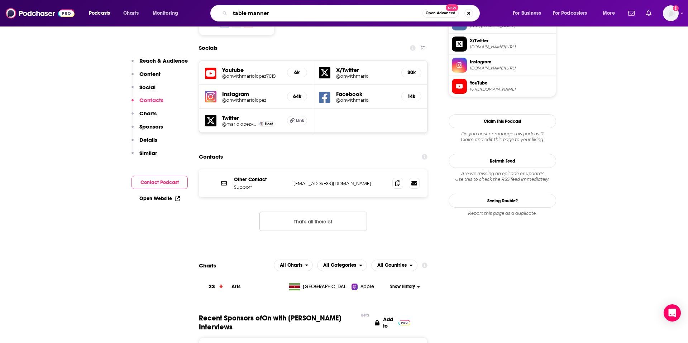
type input "table manners"
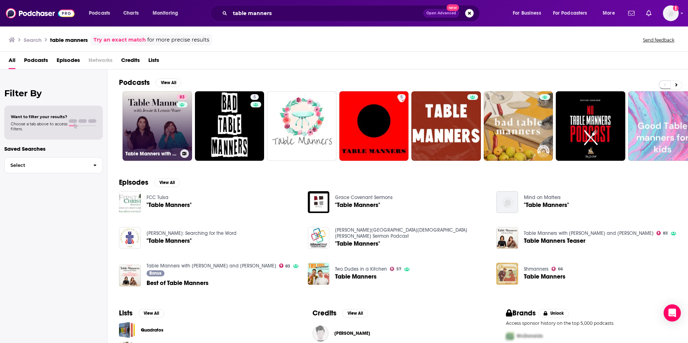
click at [161, 126] on link "83 Table Manners with [PERSON_NAME] and [PERSON_NAME]" at bounding box center [158, 126] width 70 height 70
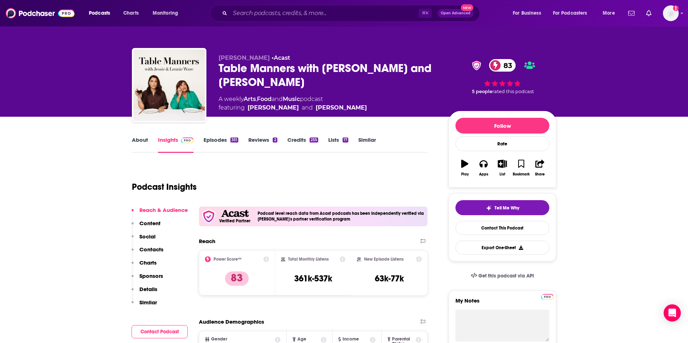
click at [154, 251] on p "Contacts" at bounding box center [151, 249] width 24 height 7
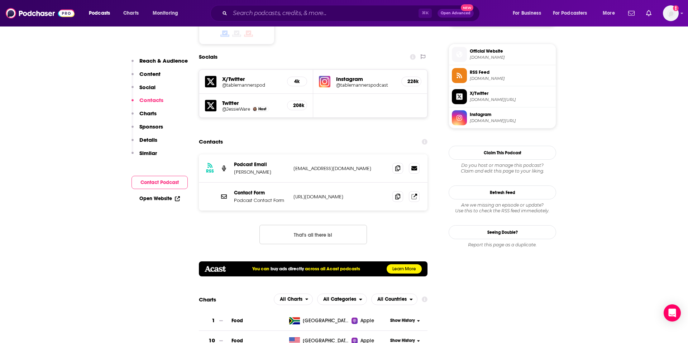
scroll to position [638, 0]
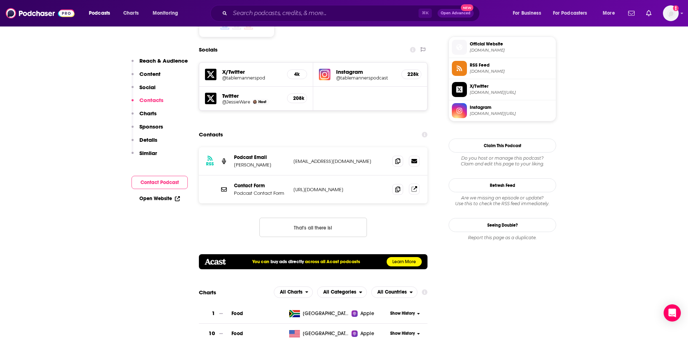
click at [412, 186] on icon at bounding box center [415, 189] width 6 height 6
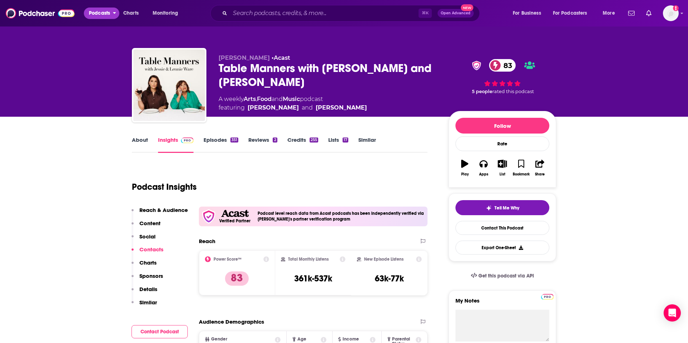
click at [103, 11] on span "Podcasts" at bounding box center [99, 13] width 21 height 10
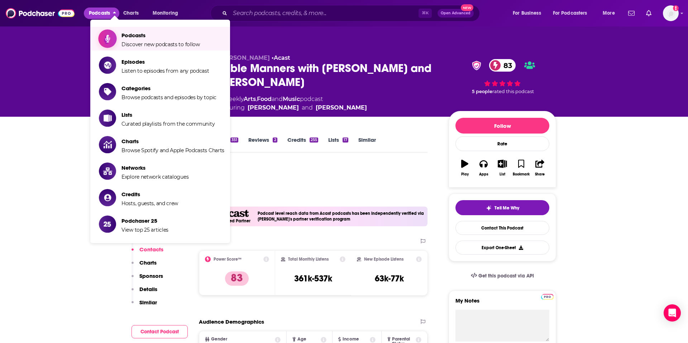
click at [140, 41] on span "Podcasts Discover new podcasts to follow" at bounding box center [161, 39] width 79 height 18
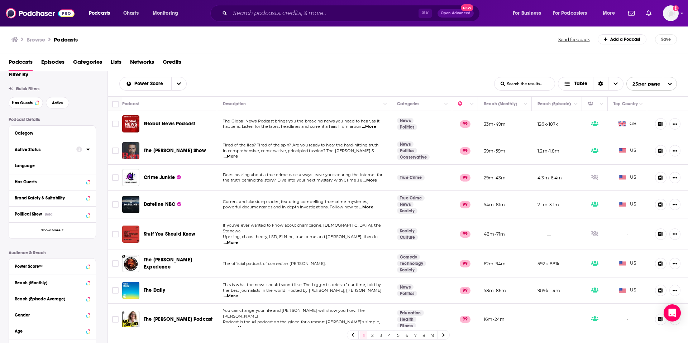
scroll to position [10, 0]
click at [90, 133] on icon at bounding box center [88, 132] width 4 height 6
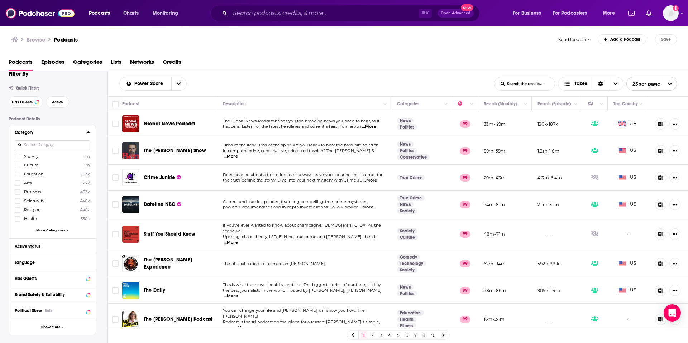
scroll to position [30, 0]
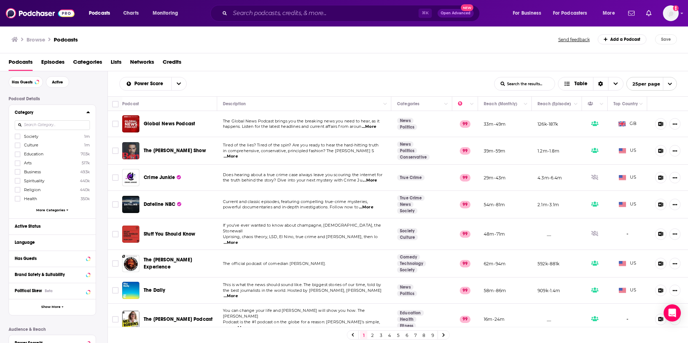
click at [58, 209] on span "More Categories" at bounding box center [50, 210] width 29 height 4
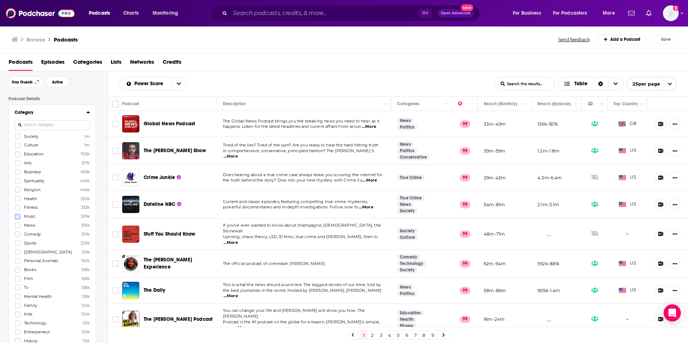
click at [17, 217] on icon at bounding box center [17, 217] width 4 height 4
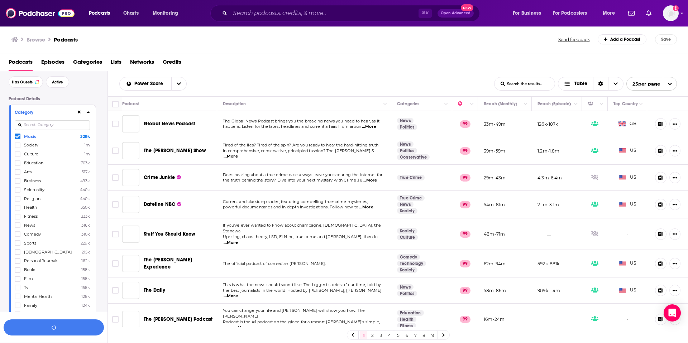
scroll to position [48, 0]
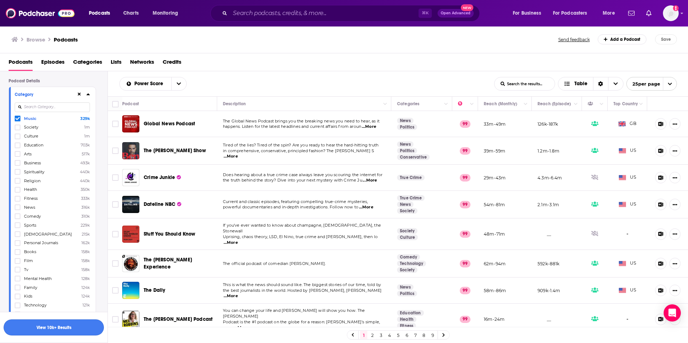
click at [62, 328] on button "View 10k+ Results" at bounding box center [54, 328] width 100 height 16
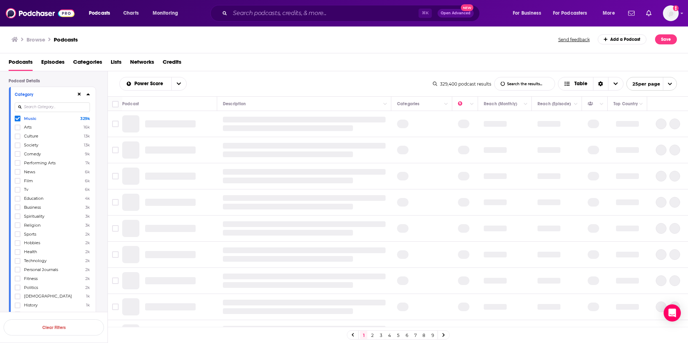
click at [89, 94] on icon at bounding box center [88, 94] width 4 height 6
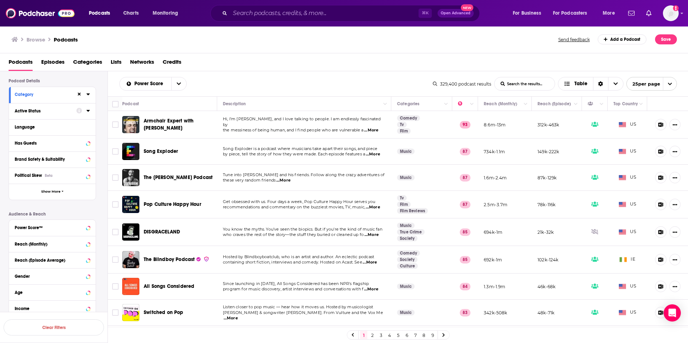
click at [89, 111] on icon at bounding box center [87, 111] width 3 height 2
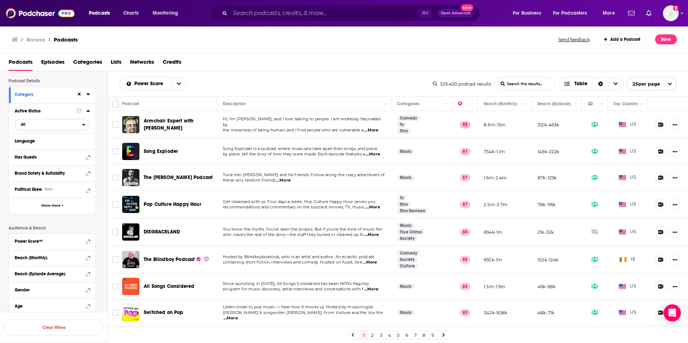
click at [75, 124] on span "All" at bounding box center [48, 124] width 67 height 9
click at [62, 148] on span "23k" at bounding box center [73, 148] width 34 height 4
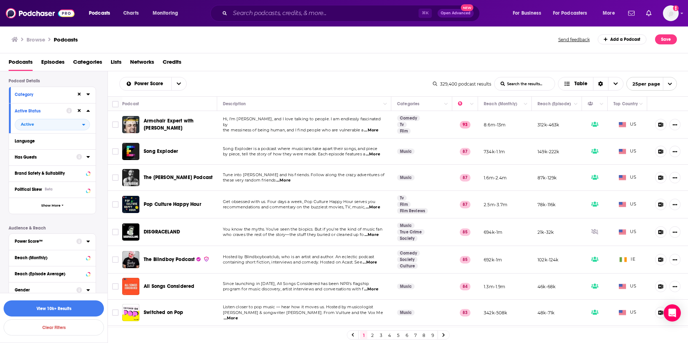
click at [89, 157] on icon at bounding box center [88, 157] width 4 height 6
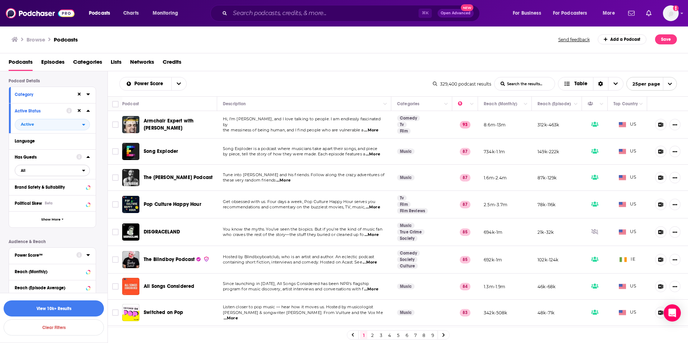
click at [81, 171] on span "All" at bounding box center [48, 170] width 67 height 9
click at [53, 196] on span "Has guests" at bounding box center [39, 194] width 42 height 4
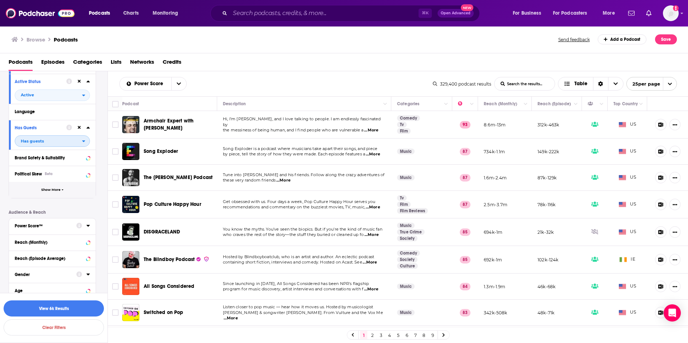
scroll to position [118, 0]
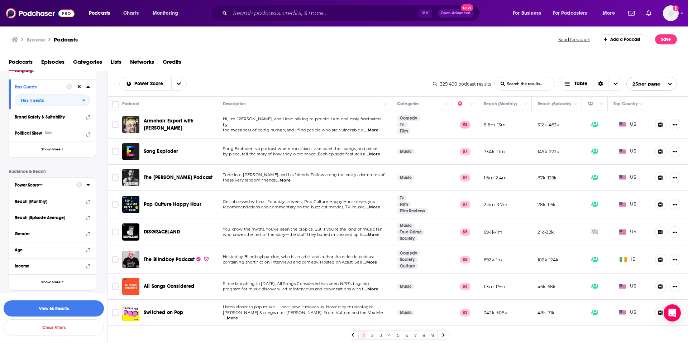
click at [57, 311] on button "View 6k Results" at bounding box center [54, 309] width 100 height 16
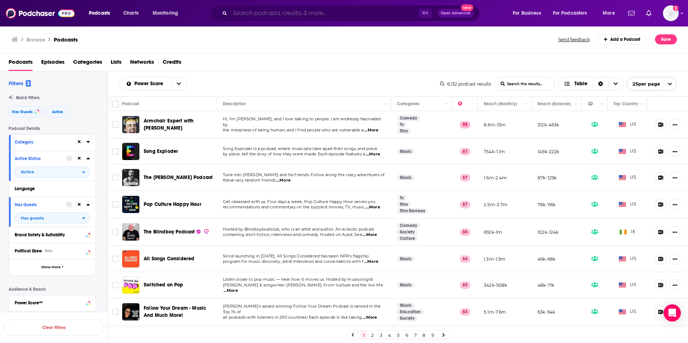
click at [293, 17] on input "Search podcasts, credits, & more..." at bounding box center [324, 13] width 189 height 11
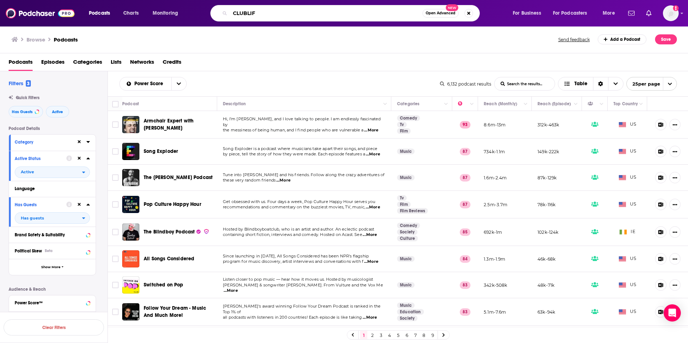
type input "CLUBLIFE"
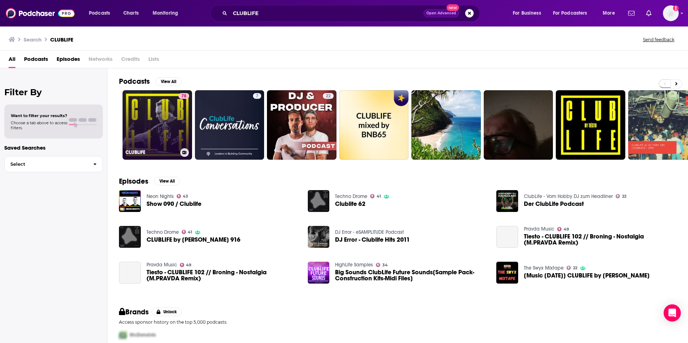
click at [161, 111] on link "78 CLUBLIFE" at bounding box center [158, 125] width 70 height 70
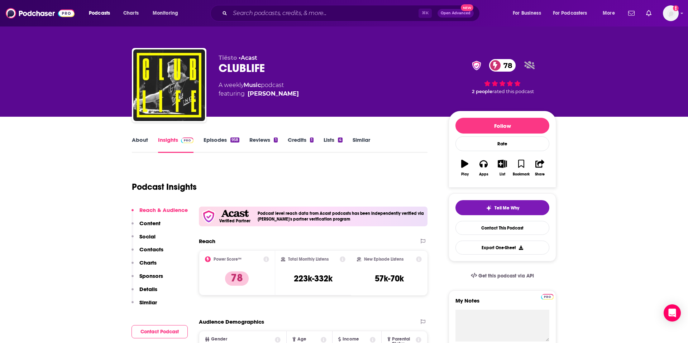
scroll to position [31, 0]
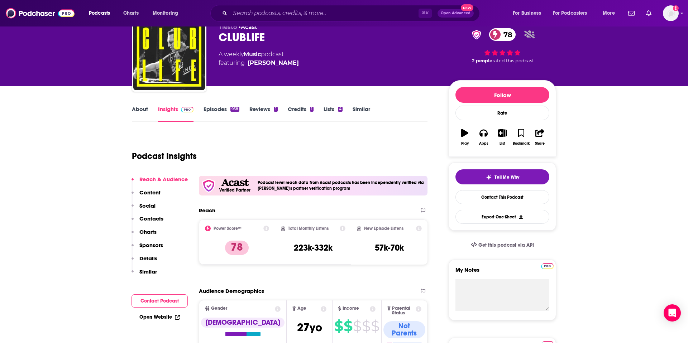
click at [227, 109] on link "Episodes 958" at bounding box center [222, 114] width 36 height 16
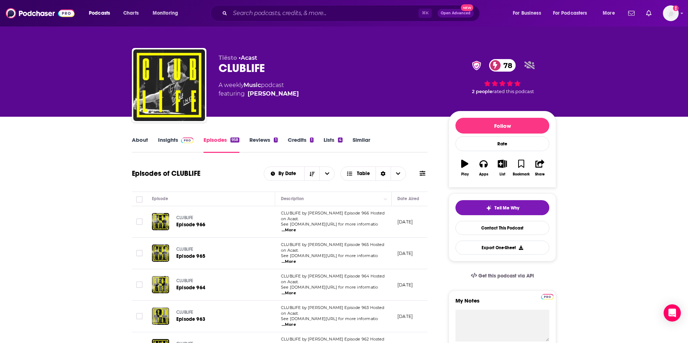
click at [138, 140] on link "About" at bounding box center [140, 145] width 16 height 16
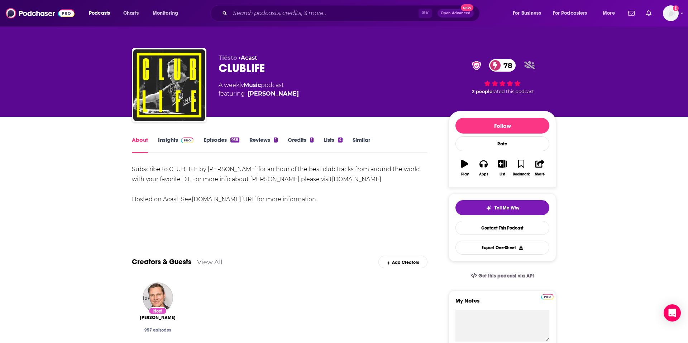
click at [216, 137] on link "Episodes 958" at bounding box center [222, 145] width 36 height 16
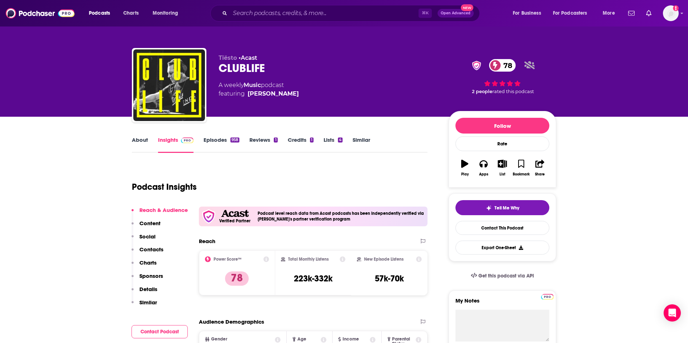
click at [158, 250] on p "Contacts" at bounding box center [151, 249] width 24 height 7
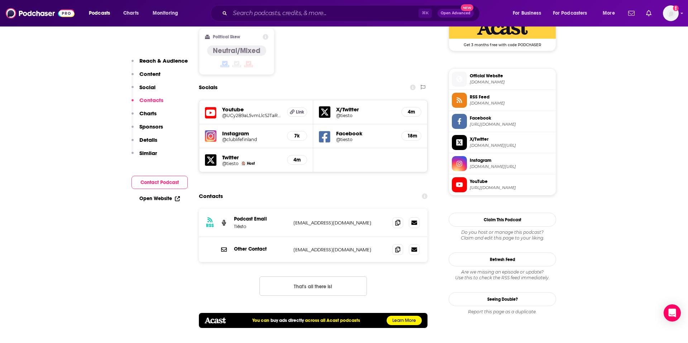
scroll to position [653, 0]
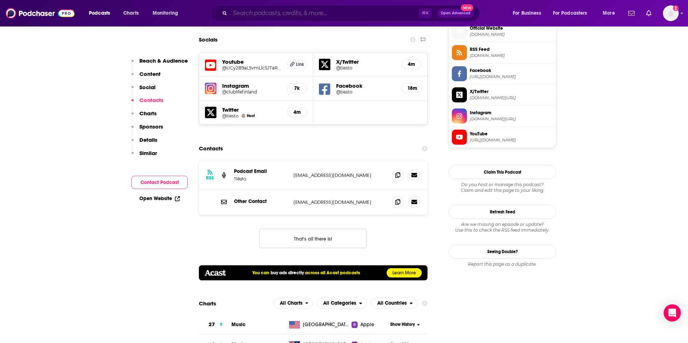
click at [274, 14] on input "Search podcasts, credits, & more..." at bounding box center [324, 13] width 189 height 11
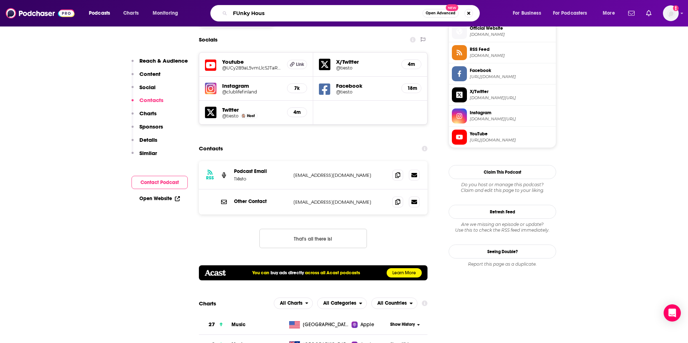
type input "FUnky House"
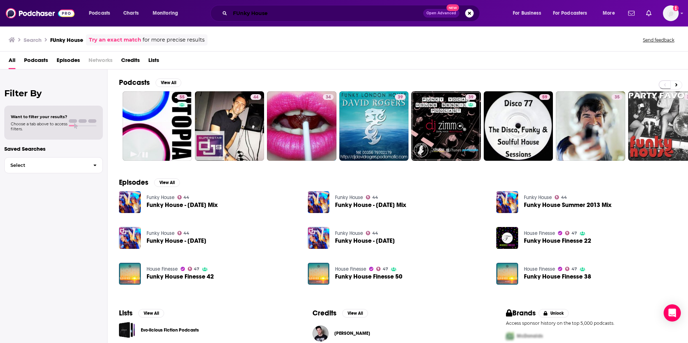
click at [240, 13] on input "FUnky House" at bounding box center [326, 13] width 193 height 11
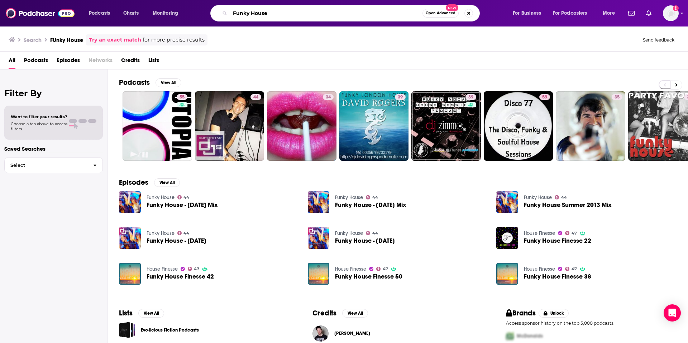
type input "Funky House"
drag, startPoint x: 284, startPoint y: 15, endPoint x: 229, endPoint y: 11, distance: 55.7
click at [229, 11] on div "Funky House Open Advanced New" at bounding box center [345, 13] width 270 height 16
type input "A State of Trance"
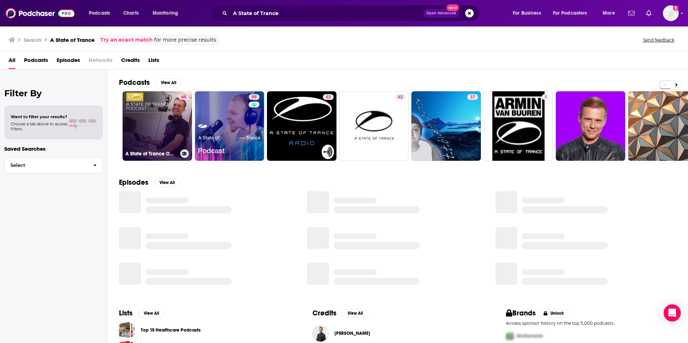
click at [154, 124] on link "65 A State of Trance Official Podcast" at bounding box center [158, 126] width 70 height 70
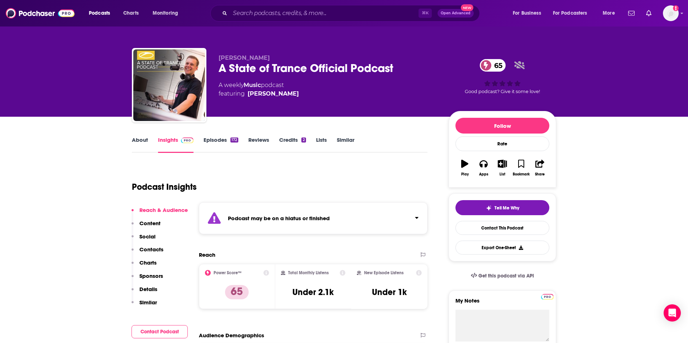
click at [234, 144] on link "Episodes 172" at bounding box center [221, 145] width 35 height 16
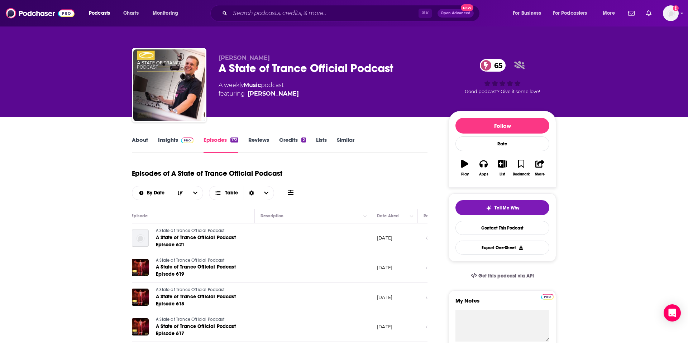
scroll to position [0, 22]
click at [318, 10] on input "Search podcasts, credits, & more..." at bounding box center [324, 13] width 189 height 11
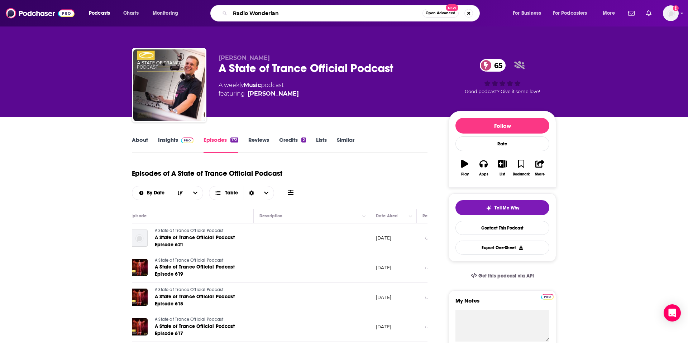
type input "Radio Wonderland"
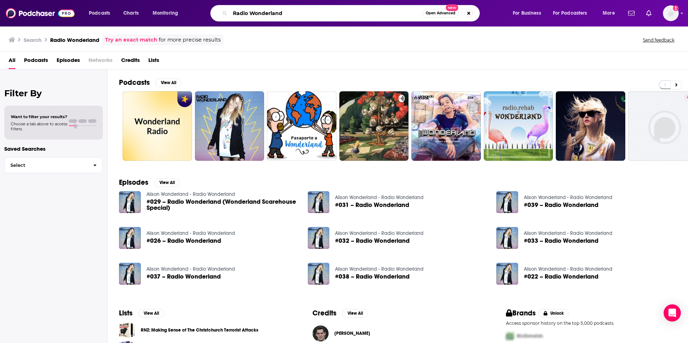
drag, startPoint x: 311, startPoint y: 15, endPoint x: 227, endPoint y: 10, distance: 84.0
click at [227, 10] on div "Radio Wonderland Open Advanced New" at bounding box center [345, 13] width 270 height 16
type input "Phoenix Radio"
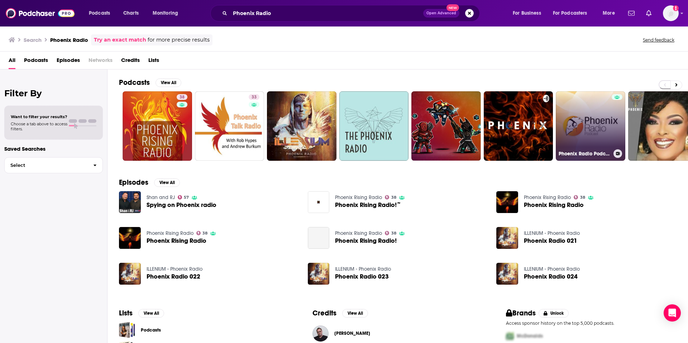
click at [591, 120] on link "Phoenix Radio Podcast" at bounding box center [591, 126] width 70 height 70
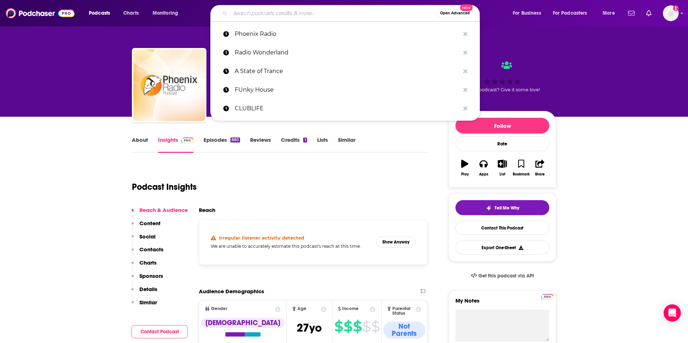
click at [307, 16] on input "Search podcasts, credits, & more..." at bounding box center [333, 13] width 207 height 11
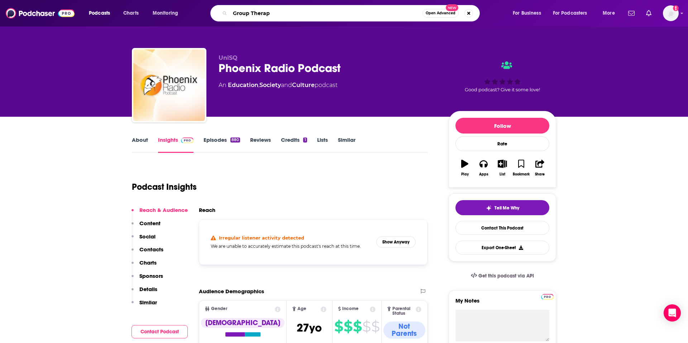
type input "[MEDICAL_DATA]"
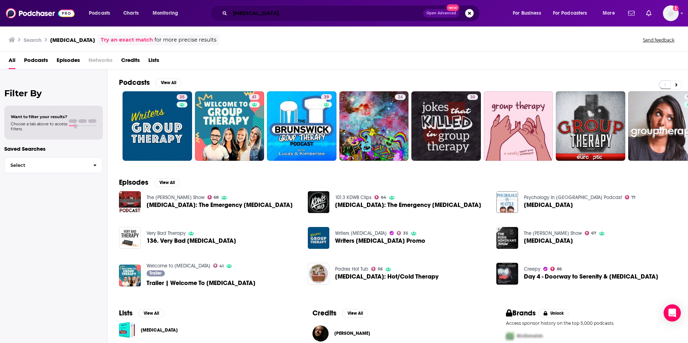
click at [264, 15] on input "[MEDICAL_DATA]" at bounding box center [326, 13] width 193 height 11
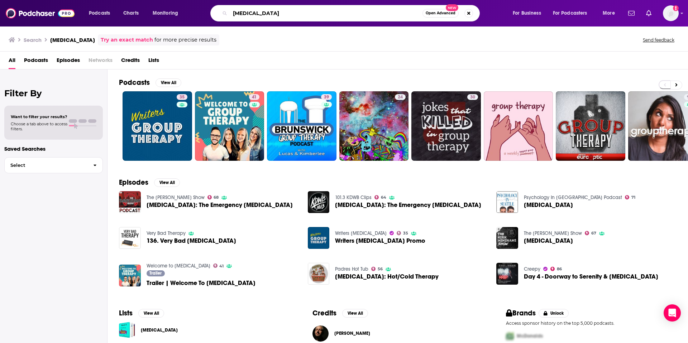
drag, startPoint x: 287, startPoint y: 12, endPoint x: 221, endPoint y: 11, distance: 66.3
click at [221, 11] on div "[MEDICAL_DATA] Open Advanced New" at bounding box center [345, 13] width 270 height 16
type input "Heldeep Radio"
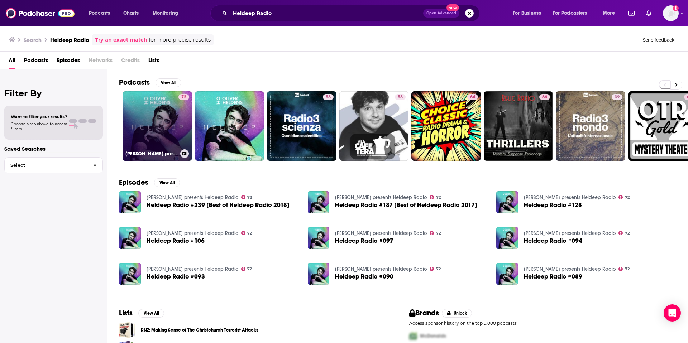
click at [160, 125] on link "72 [PERSON_NAME] presents Heldeep Radio" at bounding box center [158, 126] width 70 height 70
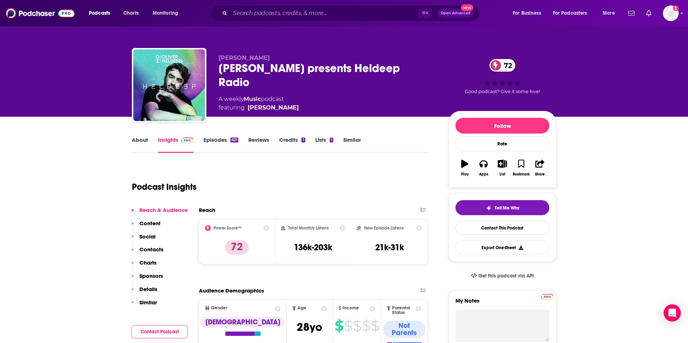
click at [225, 139] on link "Episodes 621" at bounding box center [221, 145] width 35 height 16
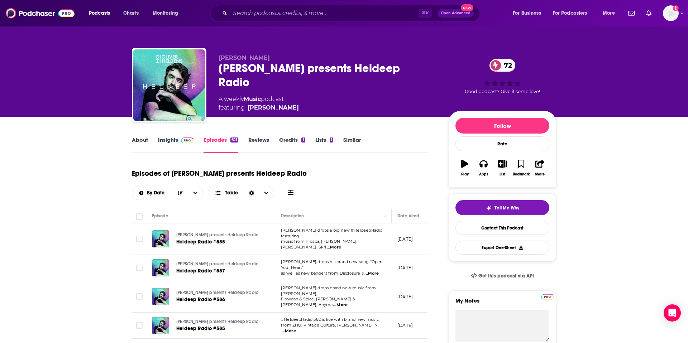
scroll to position [0, 13]
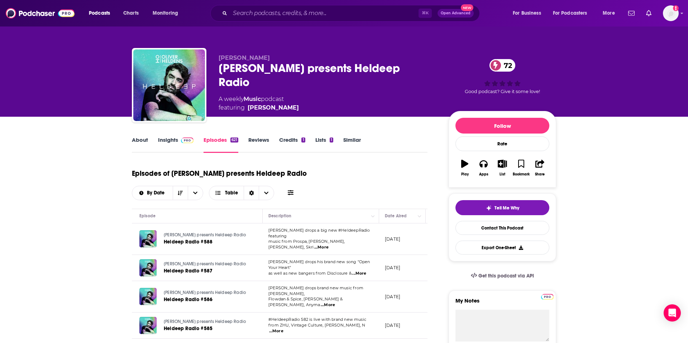
click at [139, 142] on link "About" at bounding box center [140, 145] width 16 height 16
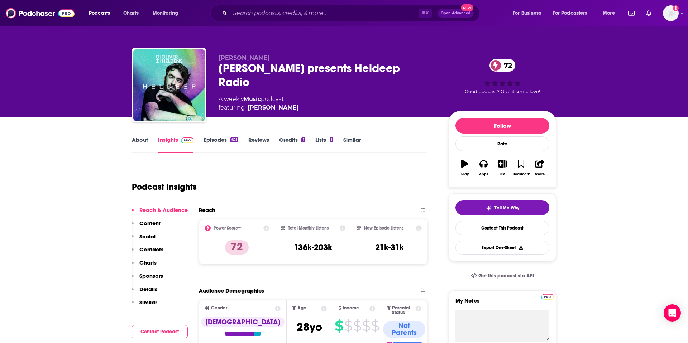
click at [157, 252] on p "Contacts" at bounding box center [151, 249] width 24 height 7
click at [157, 251] on p "Contacts" at bounding box center [151, 249] width 24 height 7
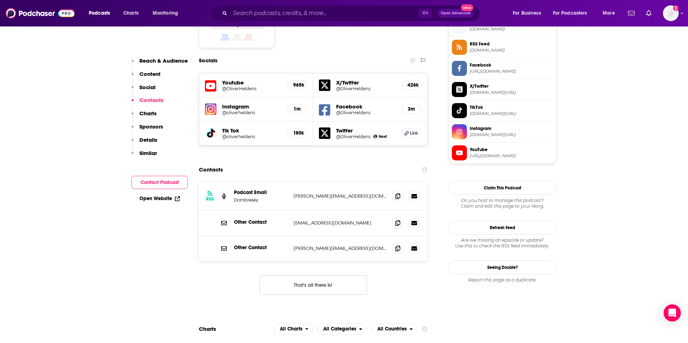
scroll to position [622, 0]
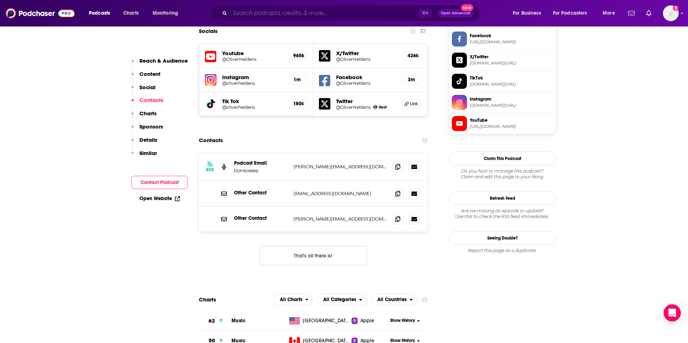
click at [270, 11] on input "Search podcasts, credits, & more..." at bounding box center [324, 13] width 189 height 11
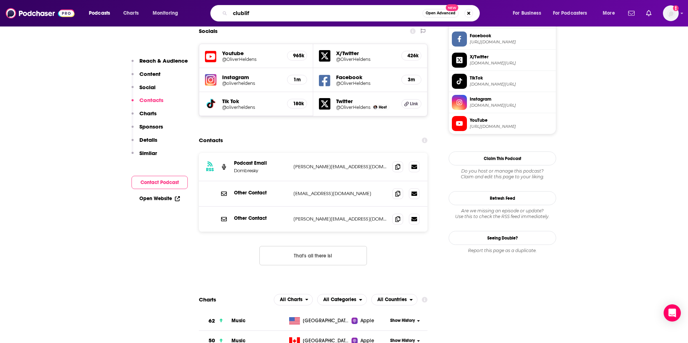
type input "clublife"
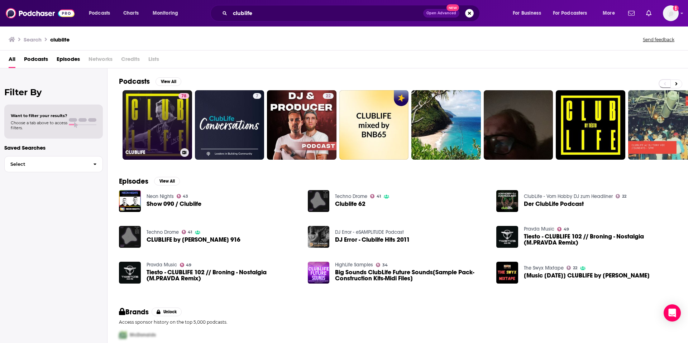
click at [168, 137] on link "78 CLUBLIFE" at bounding box center [158, 125] width 70 height 70
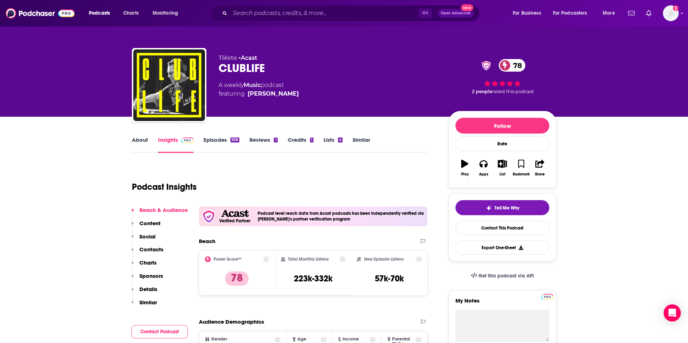
click at [224, 139] on link "Episodes 958" at bounding box center [222, 145] width 36 height 16
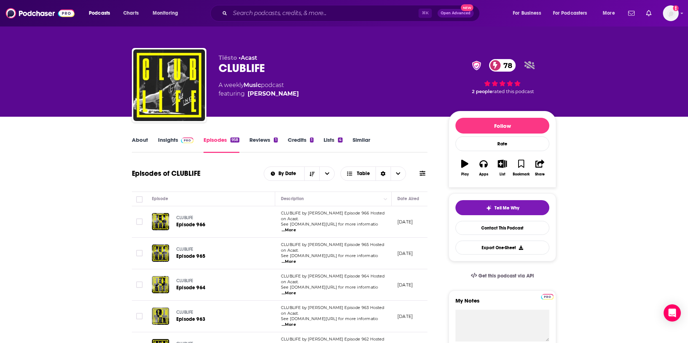
click at [136, 140] on link "About" at bounding box center [140, 145] width 16 height 16
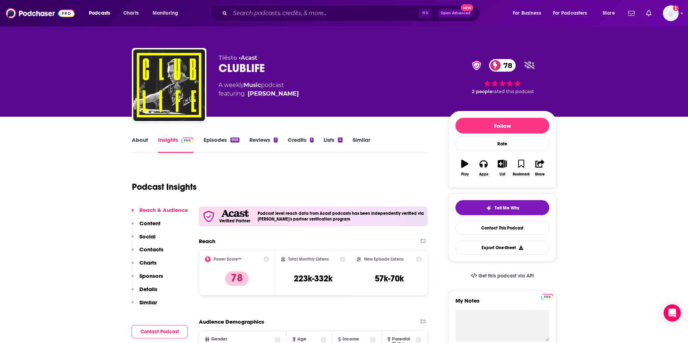
click at [155, 251] on p "Contacts" at bounding box center [151, 249] width 24 height 7
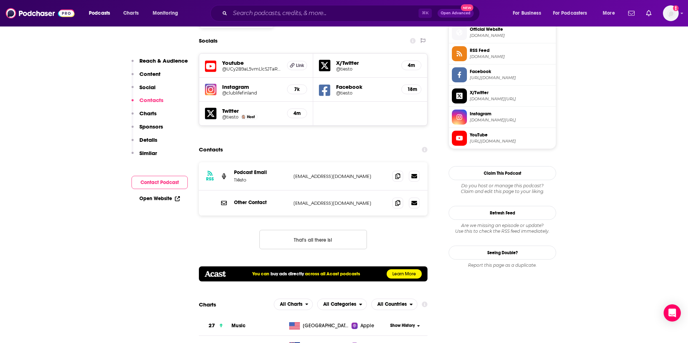
scroll to position [653, 0]
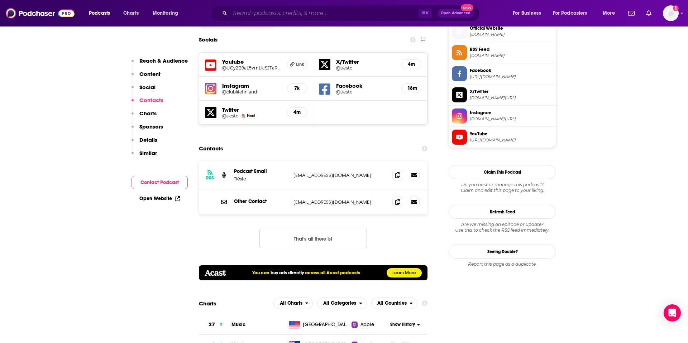
click at [289, 10] on input "Search podcasts, credits, & more..." at bounding box center [324, 13] width 189 height 11
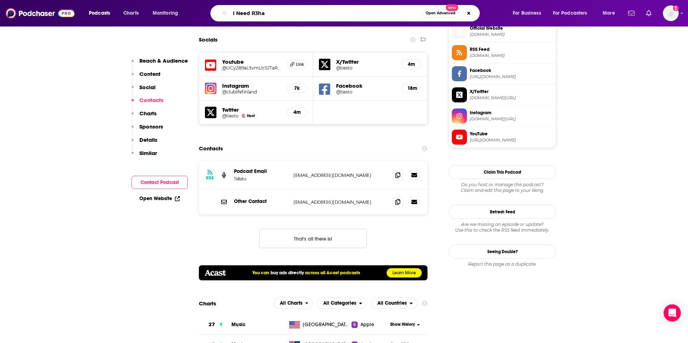
type input "I Need R3hab"
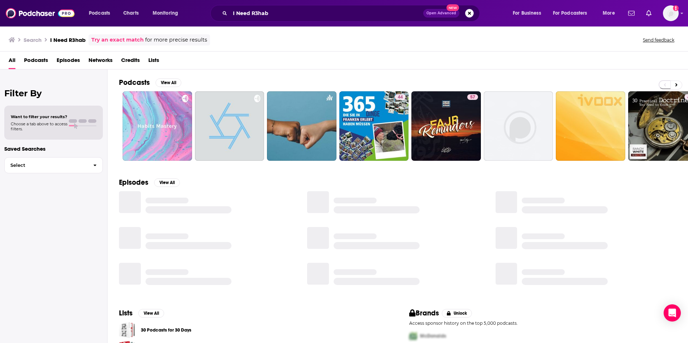
click at [38, 59] on span "Podcasts" at bounding box center [36, 61] width 24 height 15
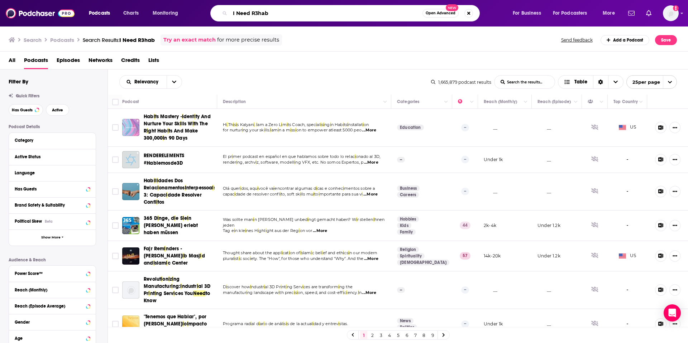
drag, startPoint x: 284, startPoint y: 14, endPoint x: 215, endPoint y: 14, distance: 68.8
click at [215, 14] on div "I Need R3hab Open Advanced New" at bounding box center [345, 13] width 270 height 16
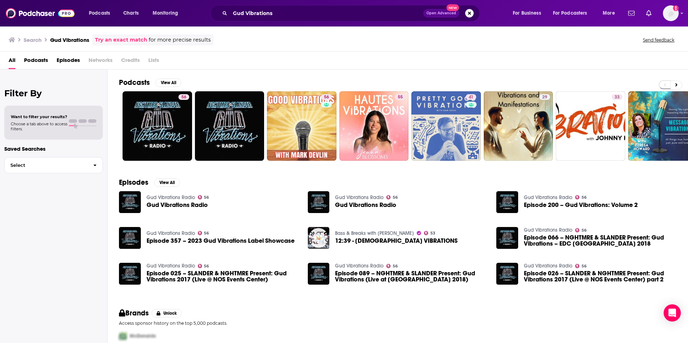
click at [44, 58] on span "Podcasts" at bounding box center [36, 61] width 24 height 15
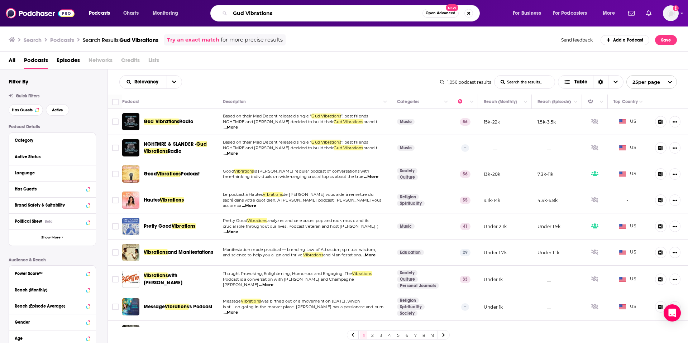
drag, startPoint x: 296, startPoint y: 15, endPoint x: 235, endPoint y: 14, distance: 61.0
click at [235, 15] on input "Gud Vibrations" at bounding box center [326, 13] width 193 height 11
type input "Midtown [PERSON_NAME] Presents The Sessions"
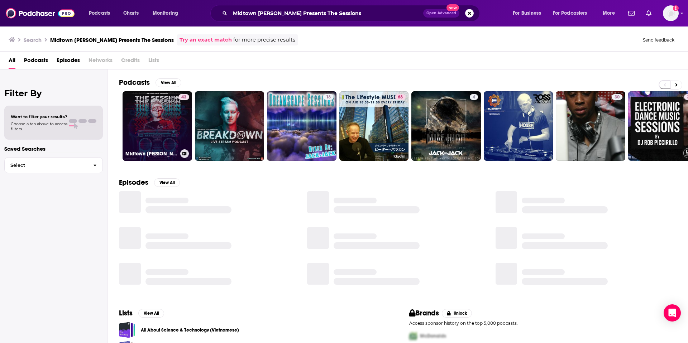
click at [165, 116] on link "43 Midtown [PERSON_NAME] Presents The Session" at bounding box center [158, 126] width 70 height 70
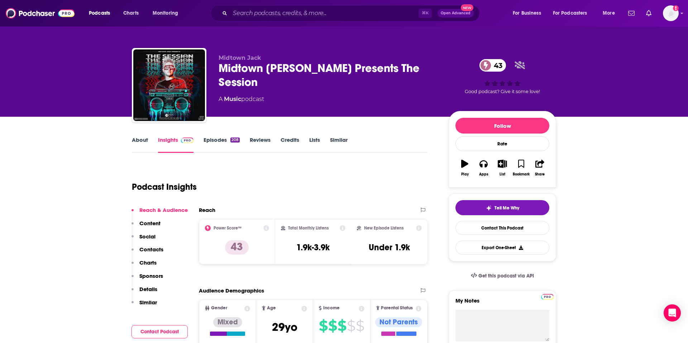
click at [213, 142] on link "Episodes 208" at bounding box center [222, 145] width 36 height 16
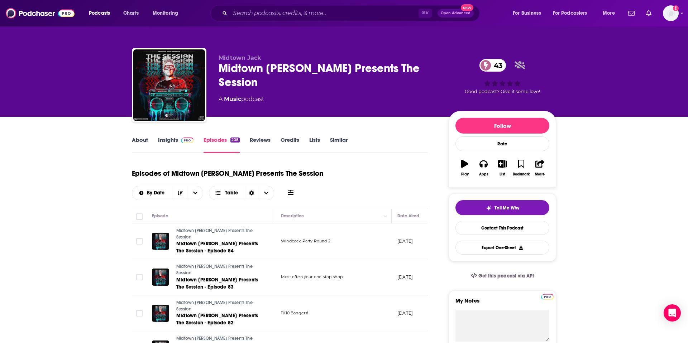
click at [139, 138] on link "About" at bounding box center [140, 145] width 16 height 16
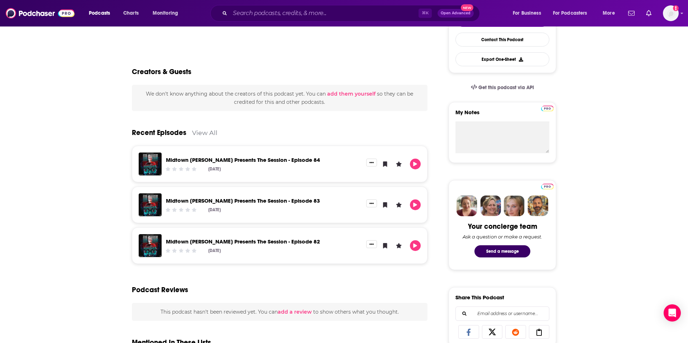
scroll to position [193, 0]
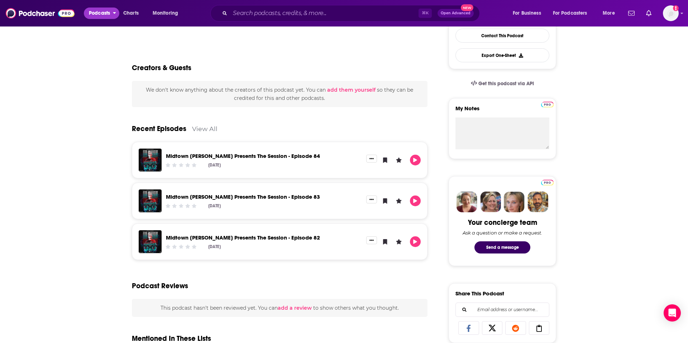
click at [108, 15] on span "Podcasts" at bounding box center [99, 13] width 21 height 10
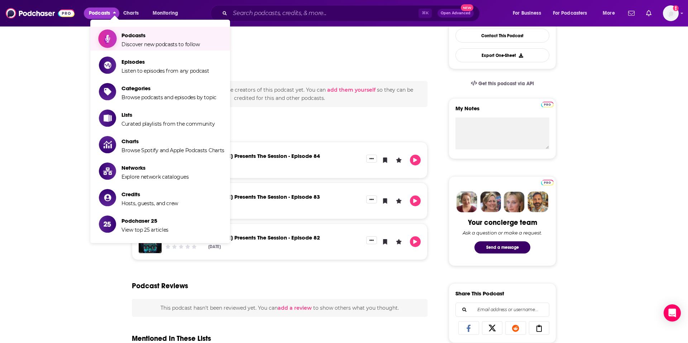
click at [132, 43] on span "Discover new podcasts to follow" at bounding box center [161, 44] width 79 height 6
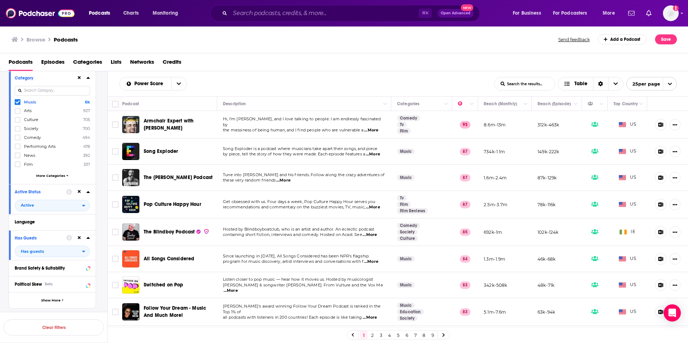
scroll to position [66, 0]
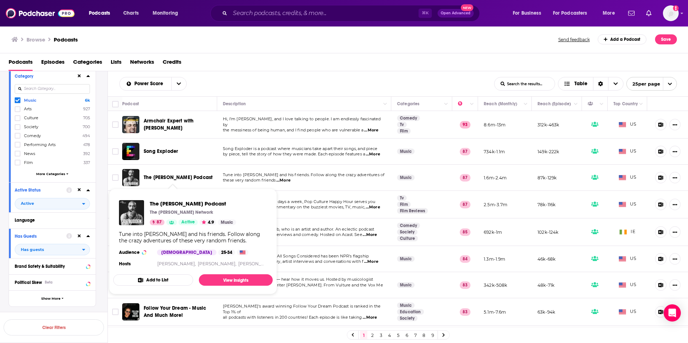
click at [183, 178] on span "The [PERSON_NAME] Podcast" at bounding box center [178, 178] width 69 height 6
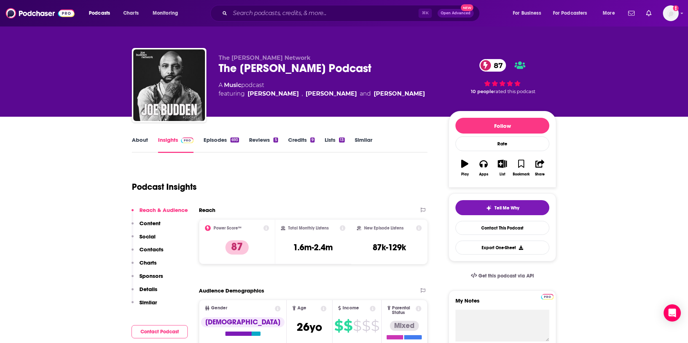
click at [225, 143] on link "Episodes 693" at bounding box center [221, 145] width 35 height 16
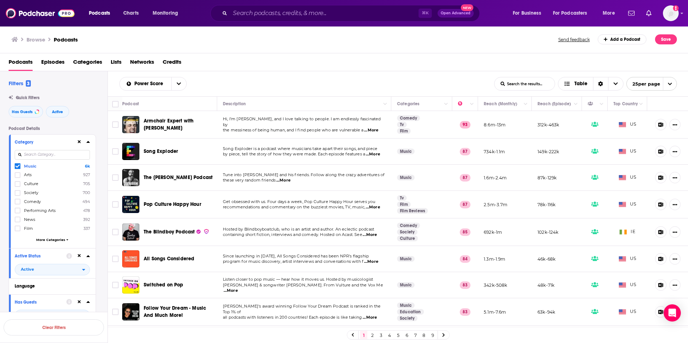
click at [165, 179] on span "The [PERSON_NAME] Podcast" at bounding box center [178, 178] width 69 height 6
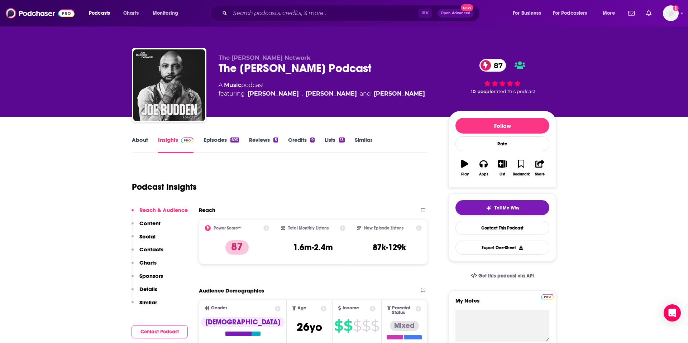
click at [158, 251] on p "Contacts" at bounding box center [151, 249] width 24 height 7
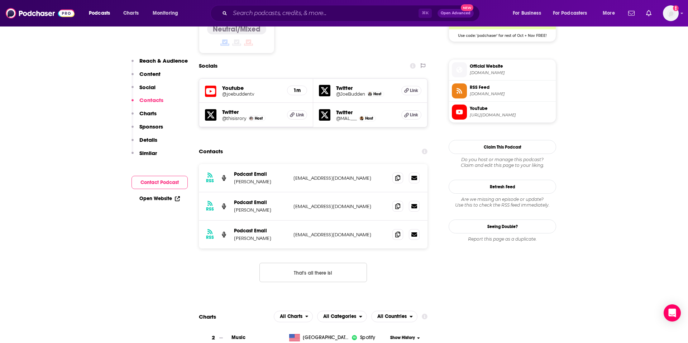
scroll to position [615, 0]
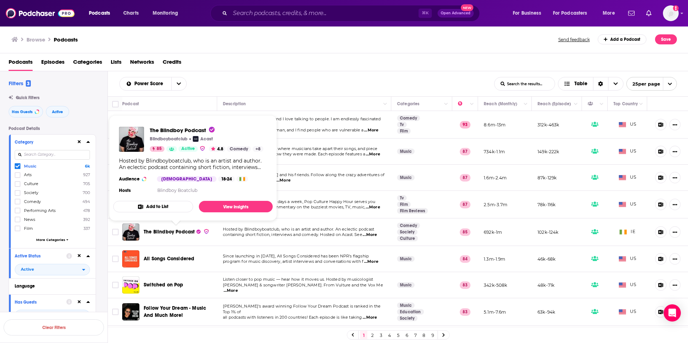
click at [177, 231] on span "The Blindboy Podcast" at bounding box center [169, 232] width 51 height 6
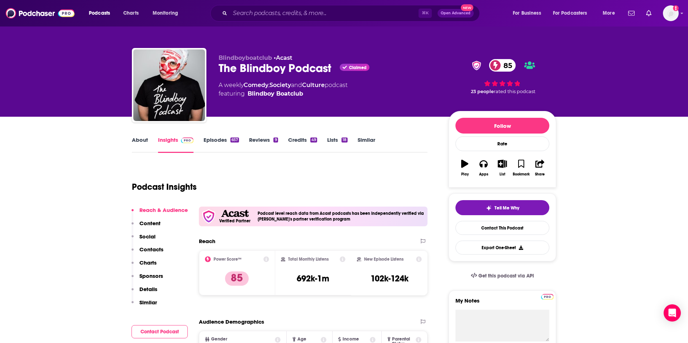
click at [219, 139] on link "Episodes 657" at bounding box center [221, 145] width 35 height 16
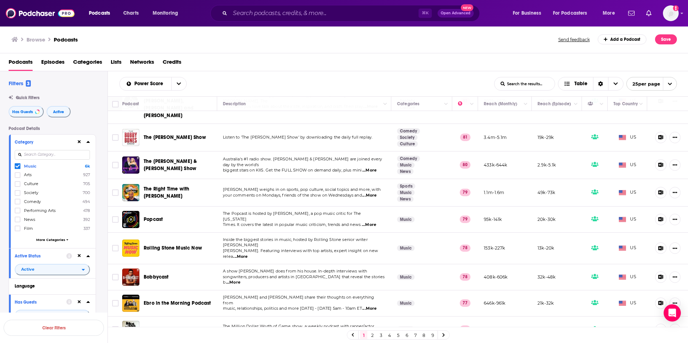
scroll to position [362, 0]
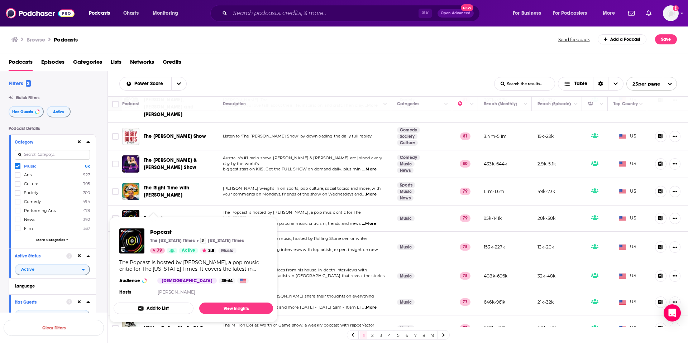
click at [151, 215] on span "Popcast" at bounding box center [153, 218] width 19 height 6
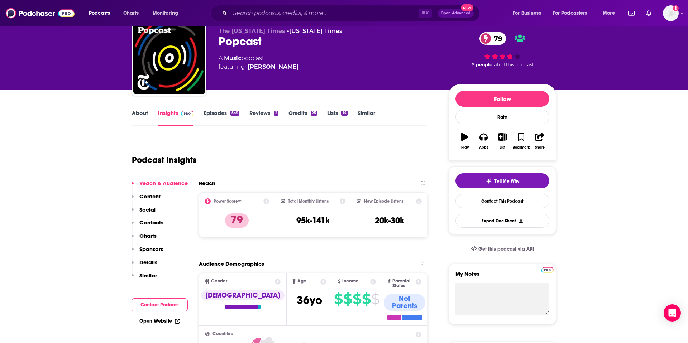
scroll to position [29, 0]
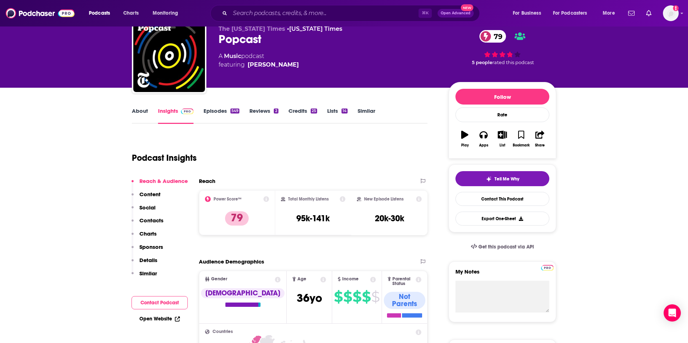
click at [228, 110] on link "Episodes 549" at bounding box center [222, 116] width 36 height 16
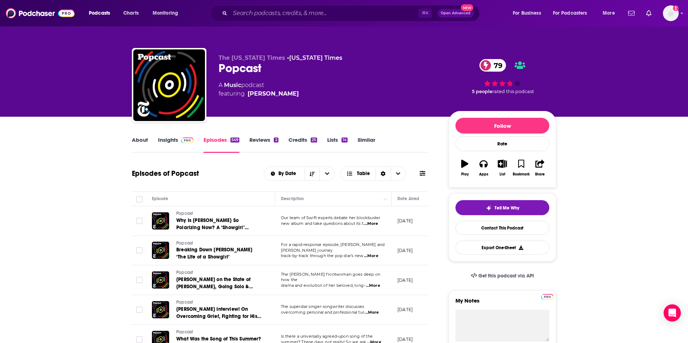
click at [144, 143] on link "About" at bounding box center [140, 145] width 16 height 16
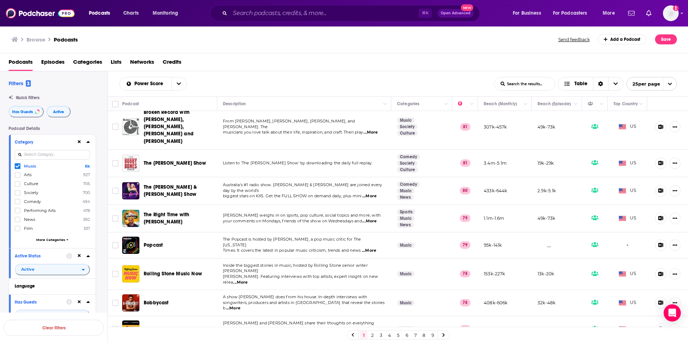
scroll to position [336, 0]
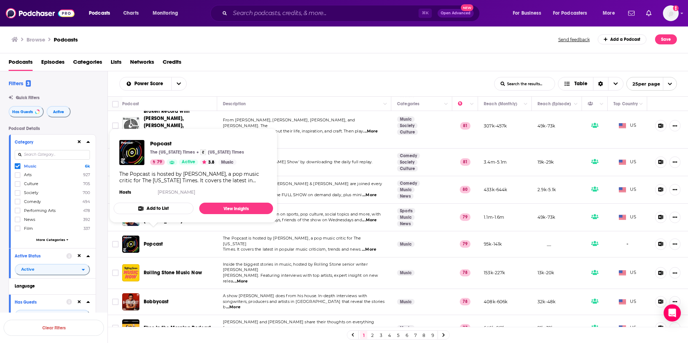
click at [156, 241] on span "Popcast" at bounding box center [153, 244] width 19 height 6
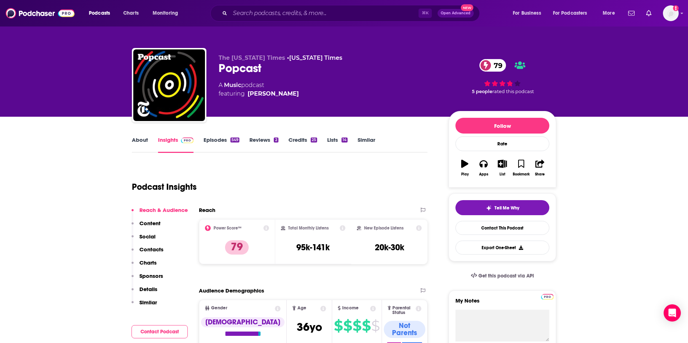
click at [158, 252] on p "Contacts" at bounding box center [151, 249] width 24 height 7
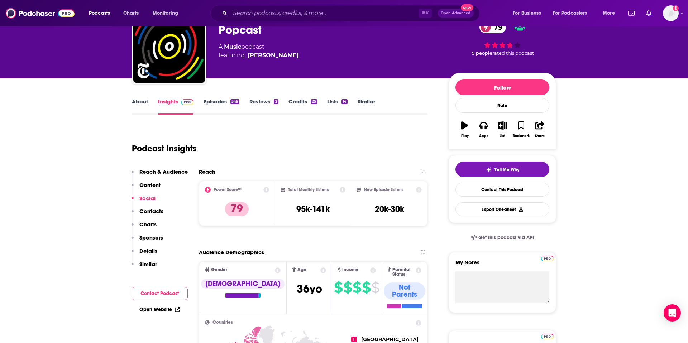
click at [150, 213] on p "Contacts" at bounding box center [151, 211] width 24 height 7
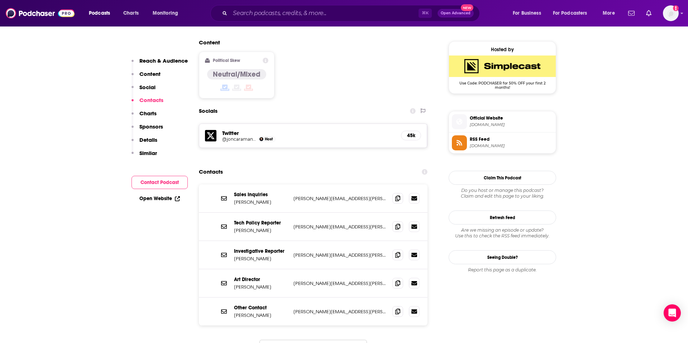
scroll to position [591, 0]
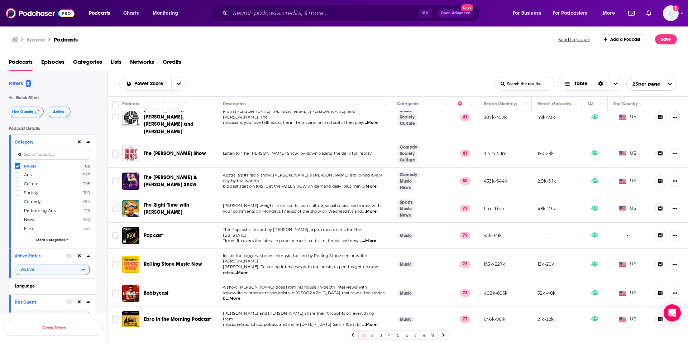
scroll to position [349, 0]
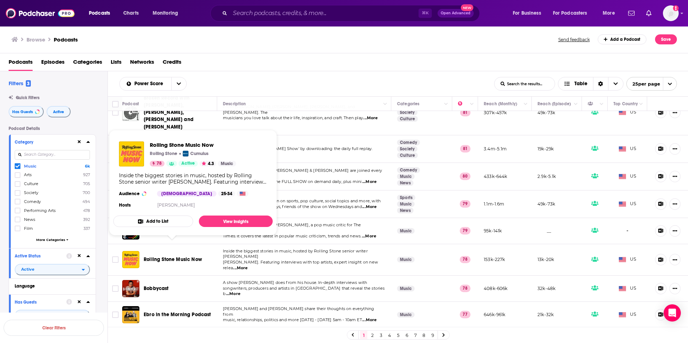
click at [191, 257] on span "Rolling Stone Music Now" at bounding box center [173, 260] width 58 height 6
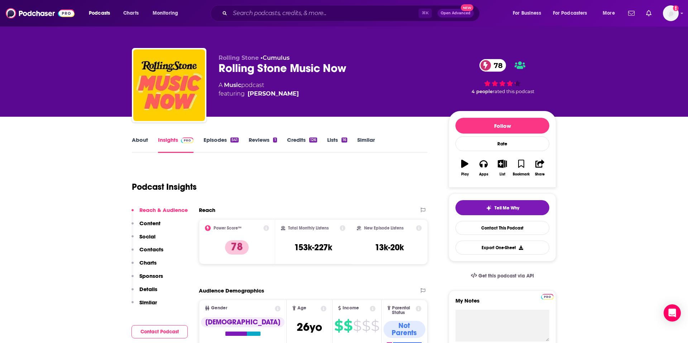
click at [154, 250] on p "Contacts" at bounding box center [151, 249] width 24 height 7
click at [231, 138] on div "541" at bounding box center [235, 140] width 8 height 5
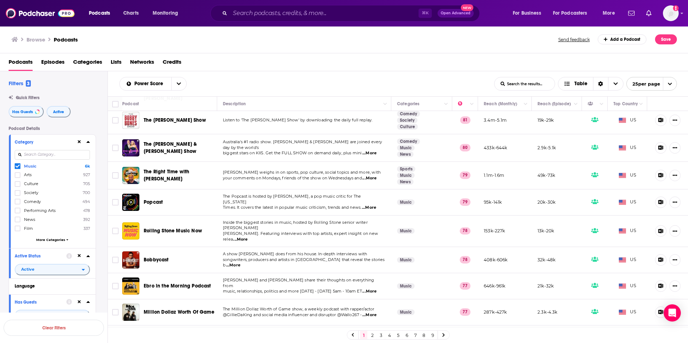
scroll to position [379, 0]
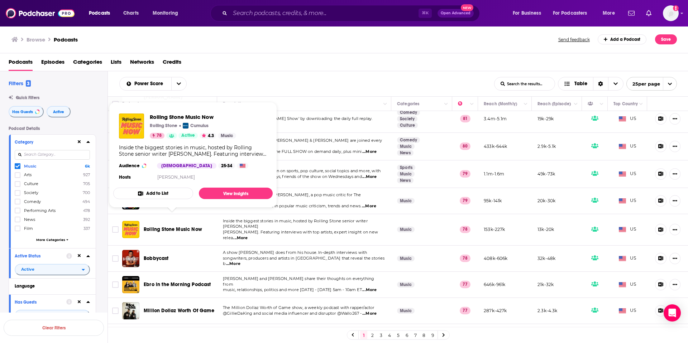
click at [177, 227] on span "Rolling Stone Music Now" at bounding box center [173, 230] width 58 height 6
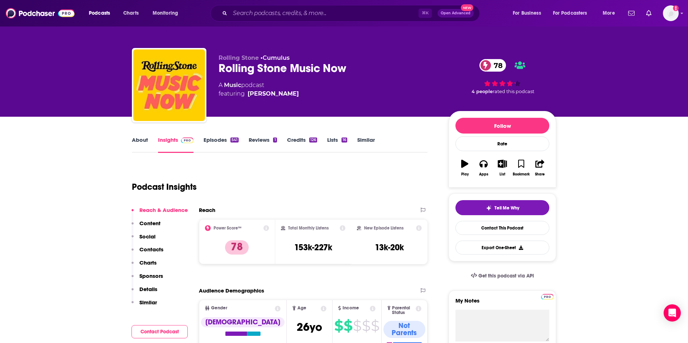
click at [151, 223] on p "Content" at bounding box center [149, 223] width 21 height 7
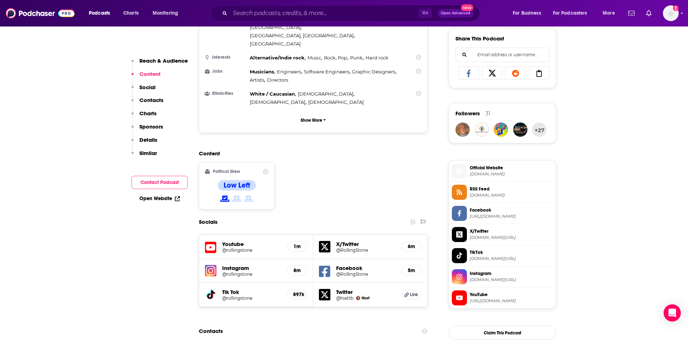
click at [153, 101] on p "Contacts" at bounding box center [151, 100] width 24 height 7
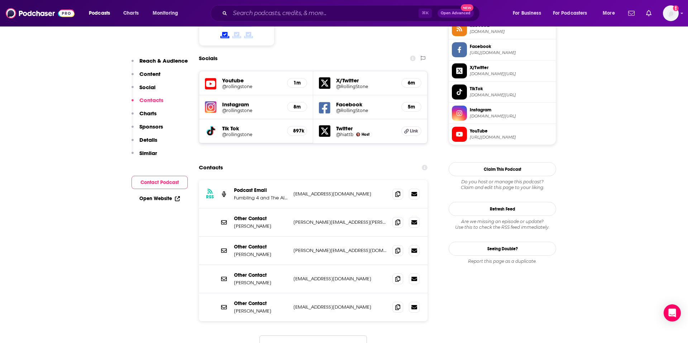
scroll to position [622, 0]
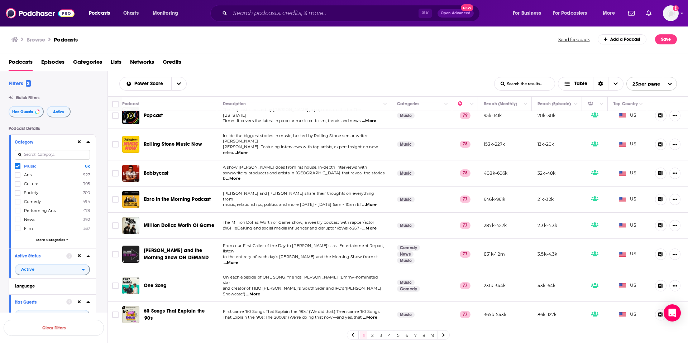
scroll to position [467, 0]
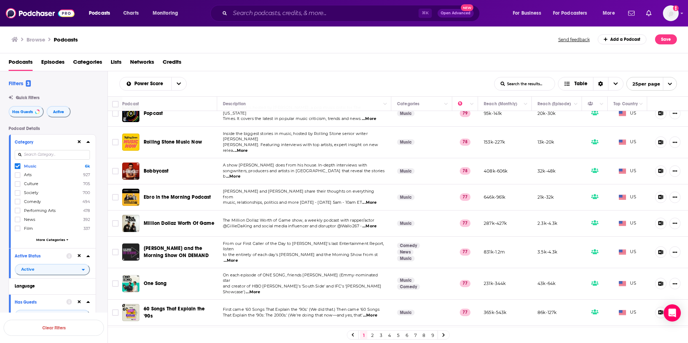
click at [372, 335] on link "2" at bounding box center [372, 335] width 7 height 9
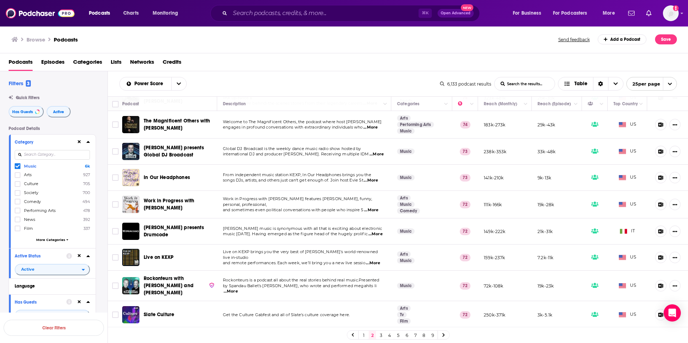
scroll to position [270, 0]
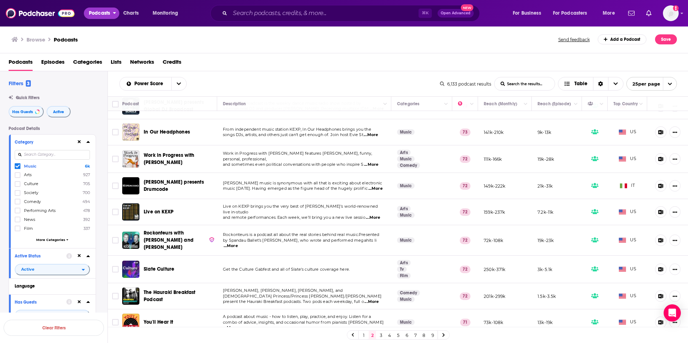
click at [105, 16] on span "Podcasts" at bounding box center [99, 13] width 21 height 10
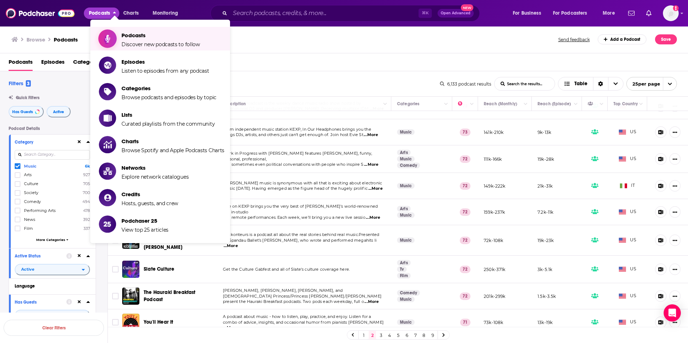
click at [128, 39] on span "Podcasts Discover new podcasts to follow" at bounding box center [161, 39] width 79 height 18
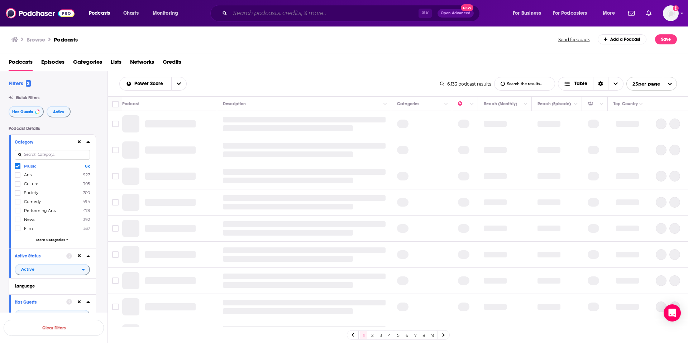
click at [266, 16] on input "Search podcasts, credits, & more..." at bounding box center [324, 13] width 189 height 11
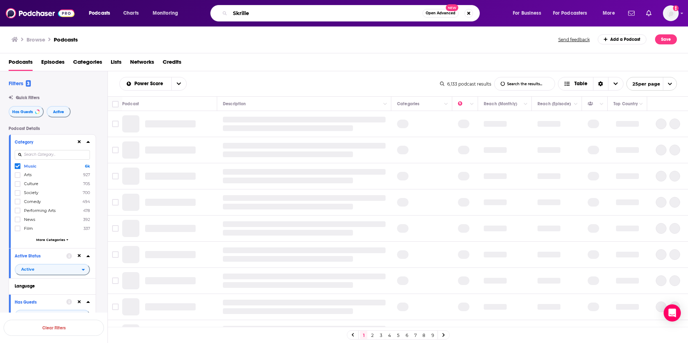
type input "Skrillex"
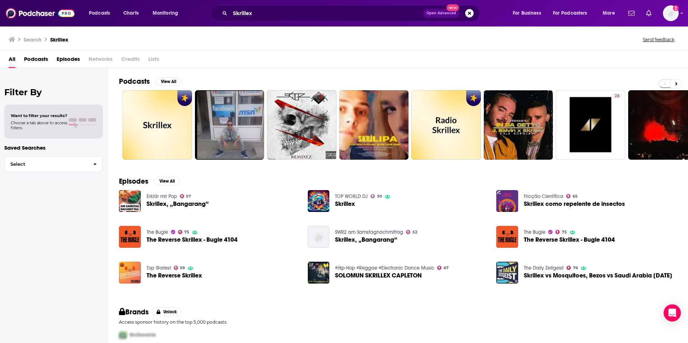
click at [133, 61] on span "Credits" at bounding box center [130, 60] width 19 height 15
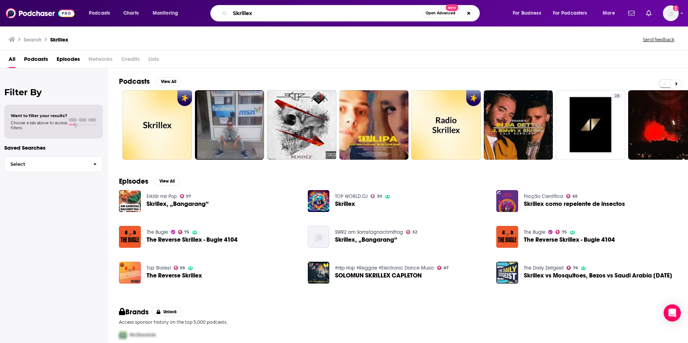
drag, startPoint x: 260, startPoint y: 15, endPoint x: 227, endPoint y: 14, distance: 33.0
click at [227, 14] on div "Skrillex Open Advanced New" at bounding box center [345, 13] width 270 height 16
type input "David Guetta"
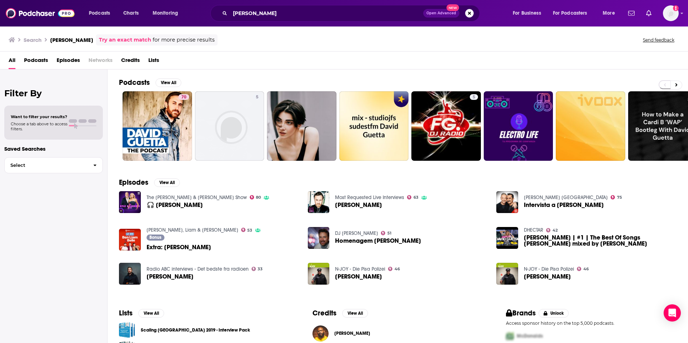
click at [129, 59] on span "Credits" at bounding box center [130, 61] width 19 height 15
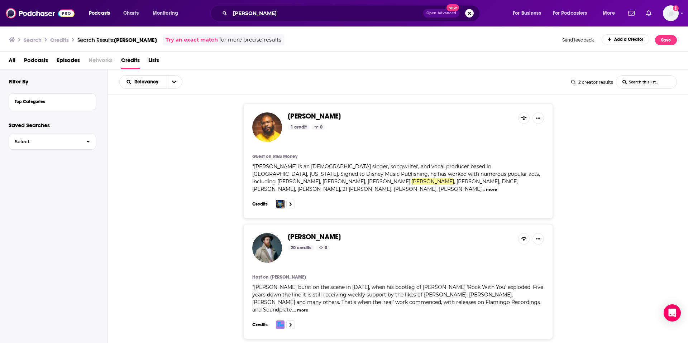
click at [13, 61] on span "All" at bounding box center [12, 61] width 7 height 15
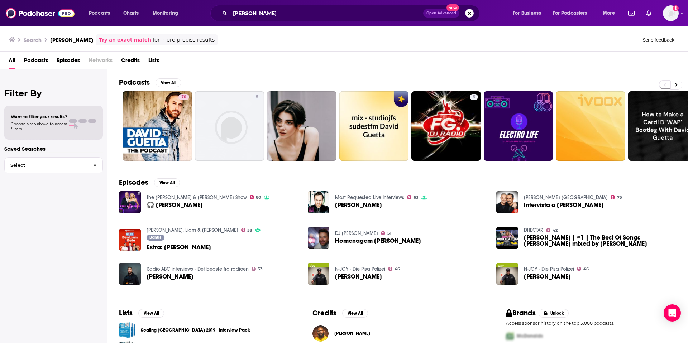
click at [68, 58] on span "Episodes" at bounding box center [68, 61] width 23 height 15
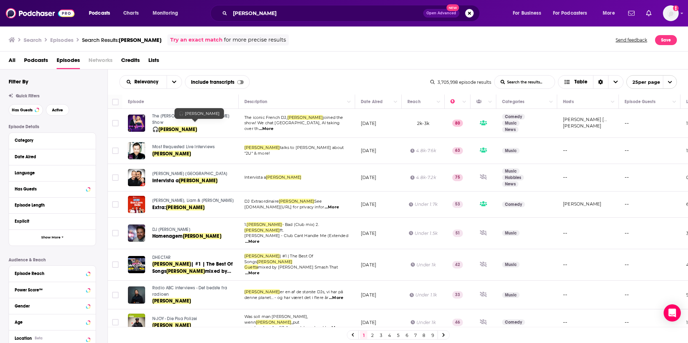
click at [170, 127] on span "David Guetta" at bounding box center [177, 130] width 39 height 6
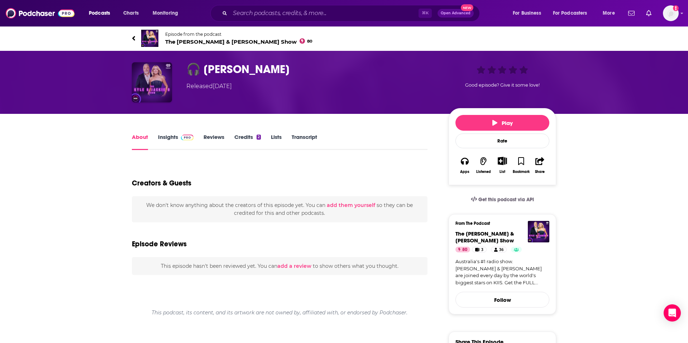
click at [161, 84] on img "🎧 David Guetta" at bounding box center [152, 82] width 40 height 40
click at [195, 42] on span "The Kyle & Jackie O Show 80" at bounding box center [238, 41] width 147 height 7
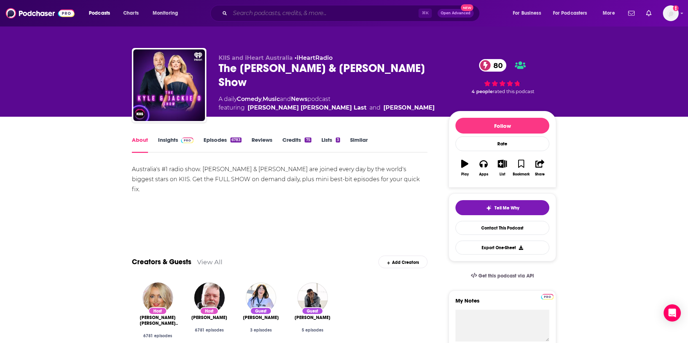
click at [268, 12] on input "Search podcasts, credits, & more..." at bounding box center [324, 13] width 189 height 11
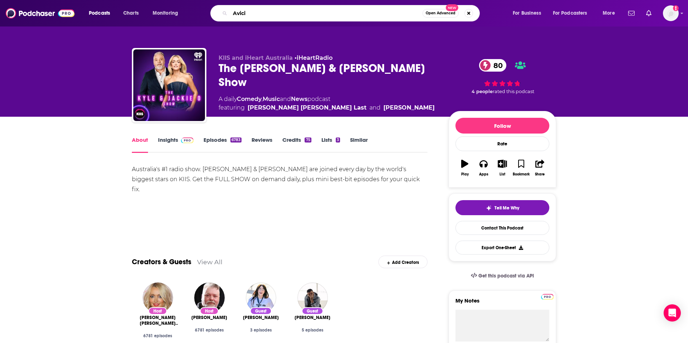
type input "Avicii"
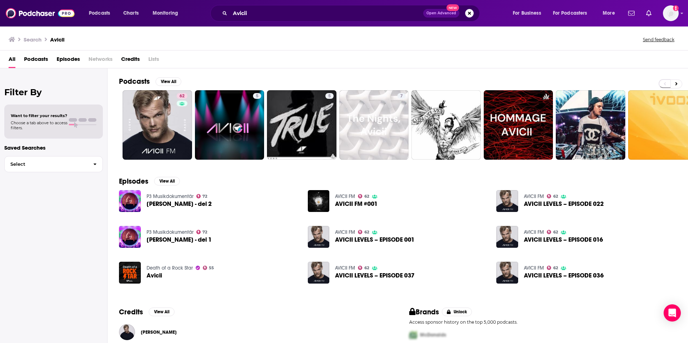
click at [131, 58] on span "Credits" at bounding box center [130, 60] width 19 height 15
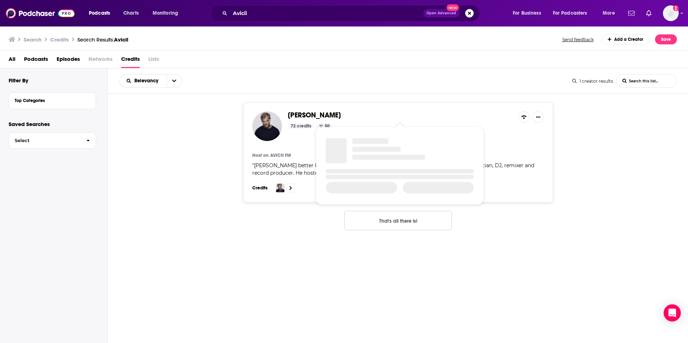
click at [301, 111] on span "Tim Bergling" at bounding box center [314, 115] width 53 height 9
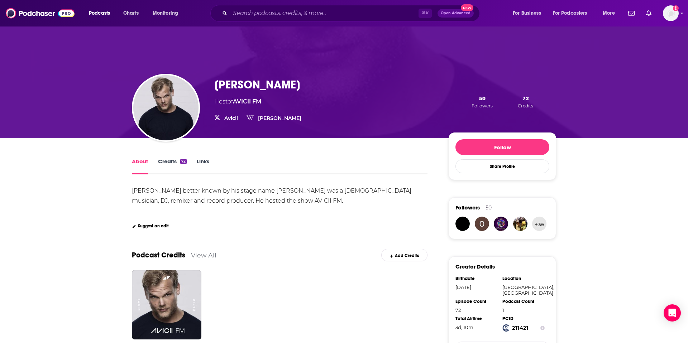
click at [173, 163] on link "Credits 72" at bounding box center [172, 166] width 29 height 16
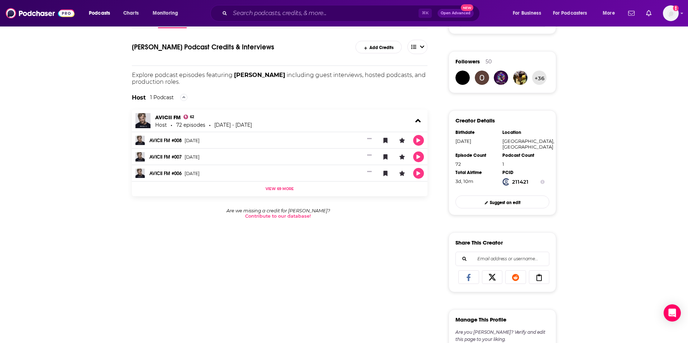
scroll to position [89, 0]
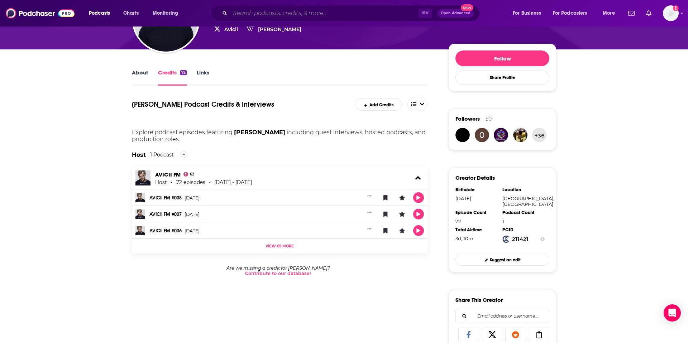
click at [275, 16] on input "Search podcasts, credits, & more..." at bounding box center [324, 13] width 189 height 11
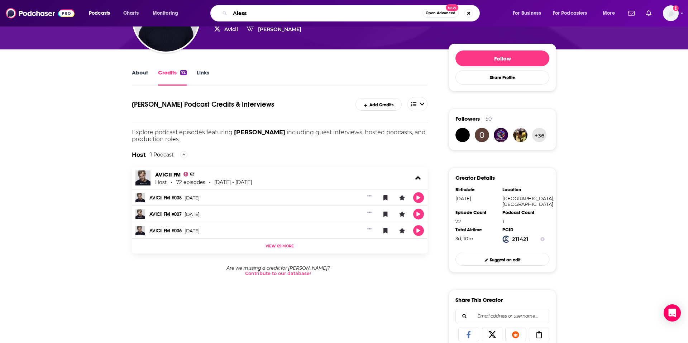
type input "Alesso"
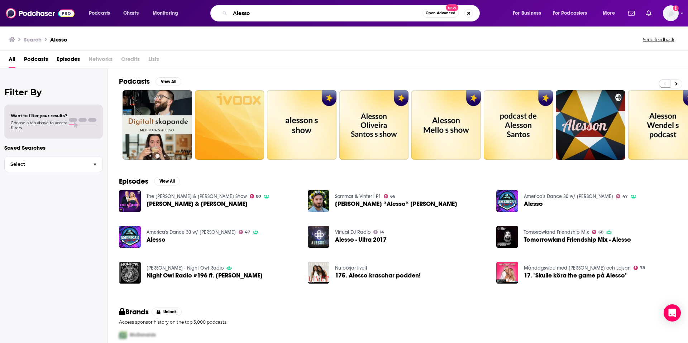
drag, startPoint x: 263, startPoint y: 13, endPoint x: 220, endPoint y: 12, distance: 43.0
click at [220, 13] on div "Alesso Open Advanced New" at bounding box center [345, 13] width 270 height 16
type input "Kygo"
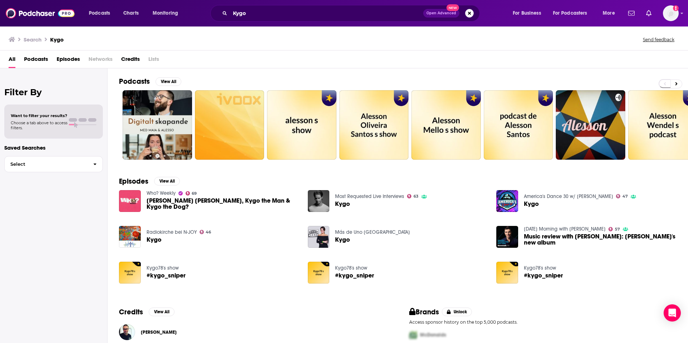
click at [132, 61] on span "Credits" at bounding box center [130, 60] width 19 height 15
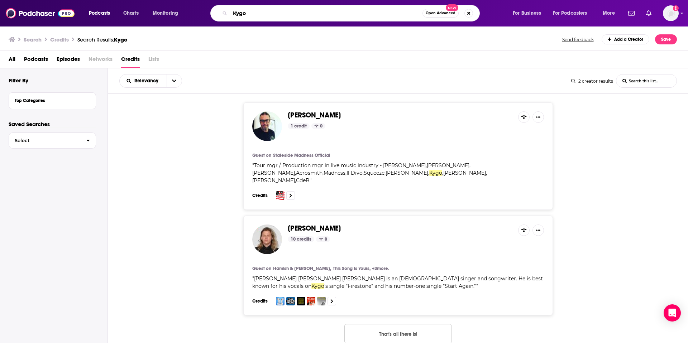
drag, startPoint x: 274, startPoint y: 14, endPoint x: 231, endPoint y: 13, distance: 43.0
click at [231, 13] on input "Kygo" at bounding box center [326, 13] width 193 height 11
type input "Calvin Harris"
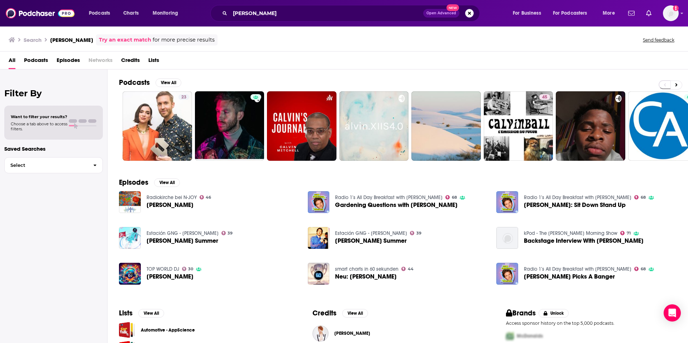
click at [131, 60] on span "Credits" at bounding box center [130, 61] width 19 height 15
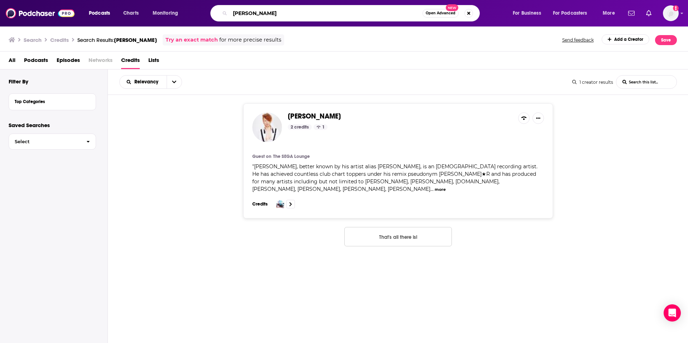
drag, startPoint x: 273, startPoint y: 14, endPoint x: 210, endPoint y: 14, distance: 62.4
click at [210, 14] on div "Calvin Harris Open Advanced New" at bounding box center [345, 13] width 270 height 16
type input "Daft Punk"
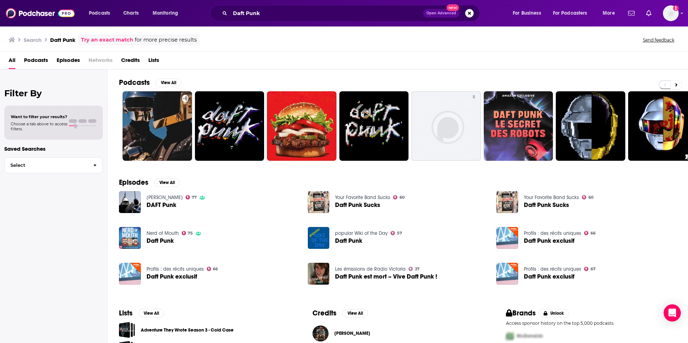
click at [133, 61] on span "Credits" at bounding box center [130, 61] width 19 height 15
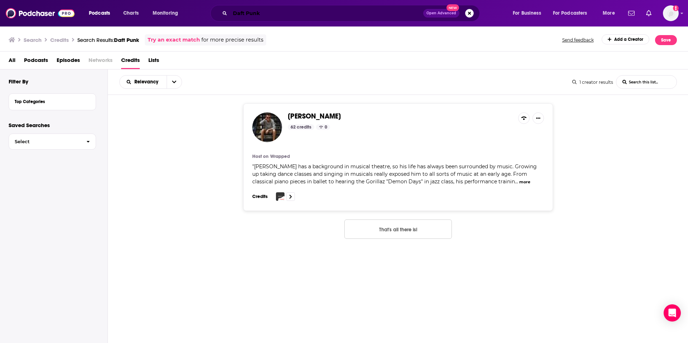
drag, startPoint x: 264, startPoint y: 15, endPoint x: 212, endPoint y: 15, distance: 52.0
click at [212, 15] on div "Daft Punk Open Advanced New" at bounding box center [345, 13] width 270 height 16
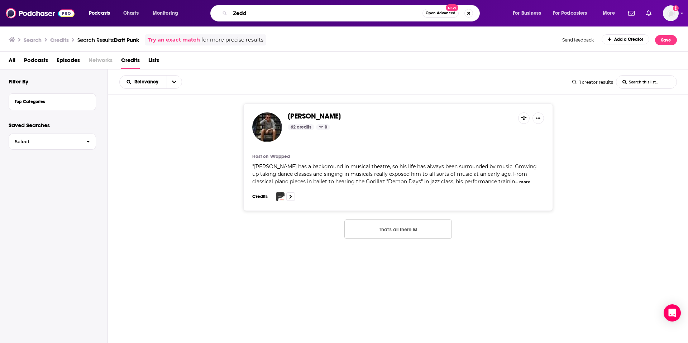
type input "Zedd"
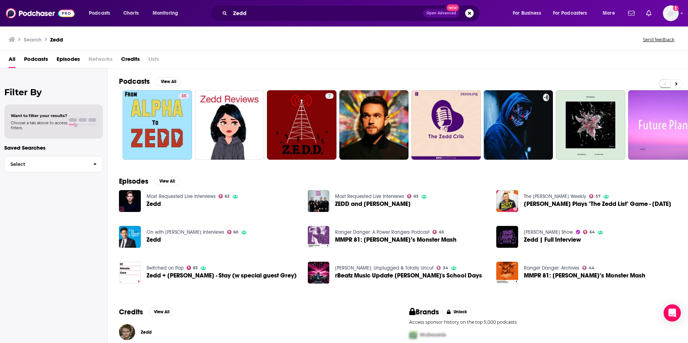
click at [138, 61] on span "Credits" at bounding box center [130, 60] width 19 height 15
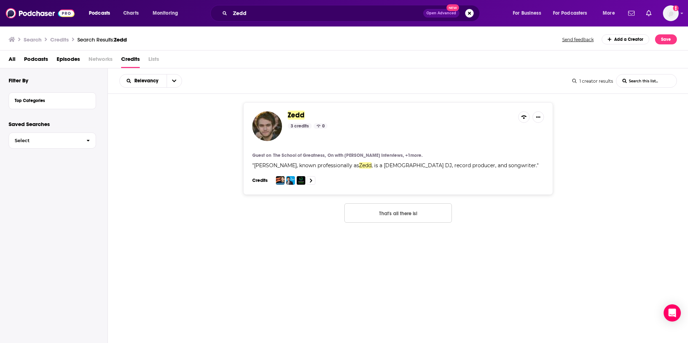
click at [296, 112] on span "Zedd" at bounding box center [296, 115] width 17 height 9
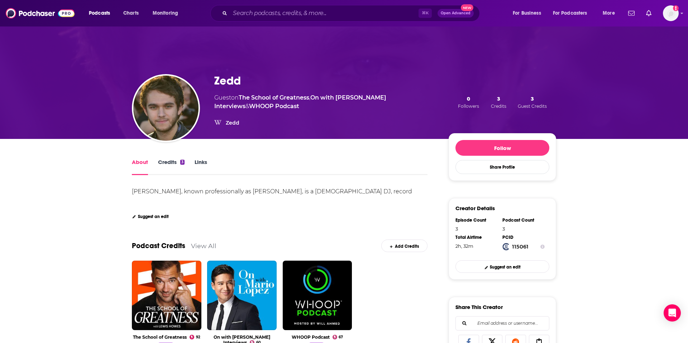
click at [174, 164] on link "Credits 3" at bounding box center [171, 167] width 27 height 16
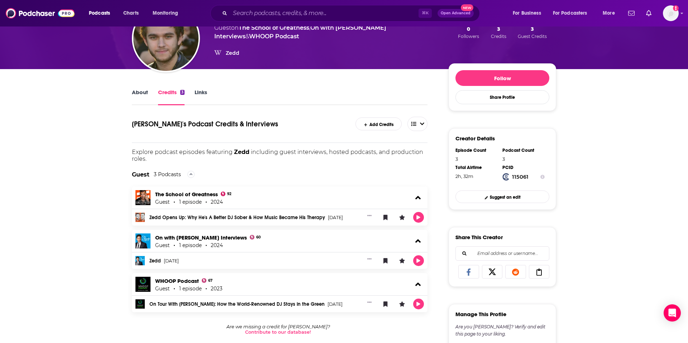
scroll to position [73, 0]
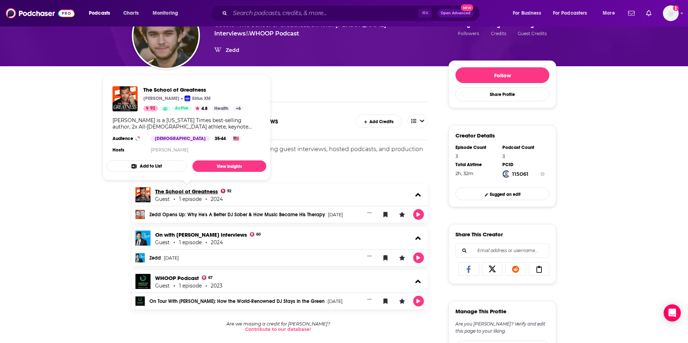
click at [208, 188] on link "The School of Greatness" at bounding box center [186, 191] width 63 height 7
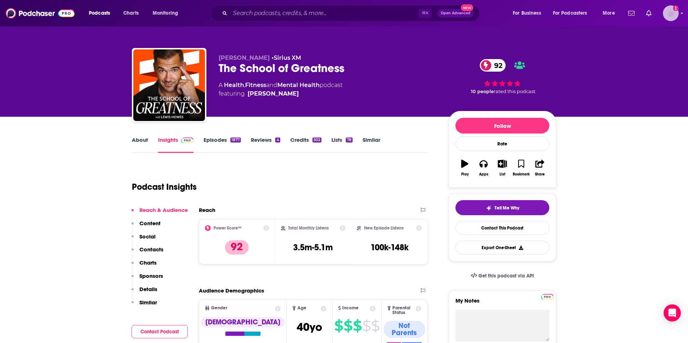
click at [672, 14] on img "Logged in as BBRMusicGroup" at bounding box center [671, 13] width 16 height 16
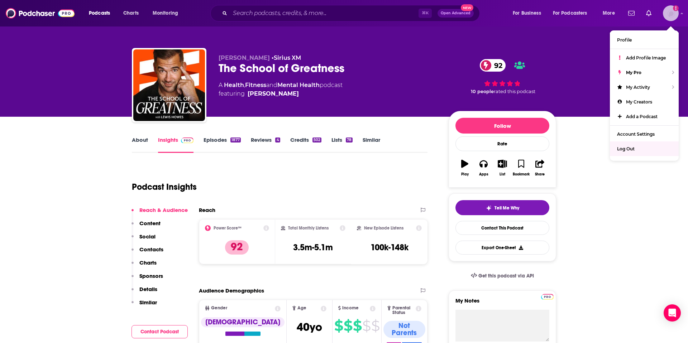
click at [627, 151] on span "Log Out" at bounding box center [626, 148] width 18 height 5
